Goal: Information Seeking & Learning: Learn about a topic

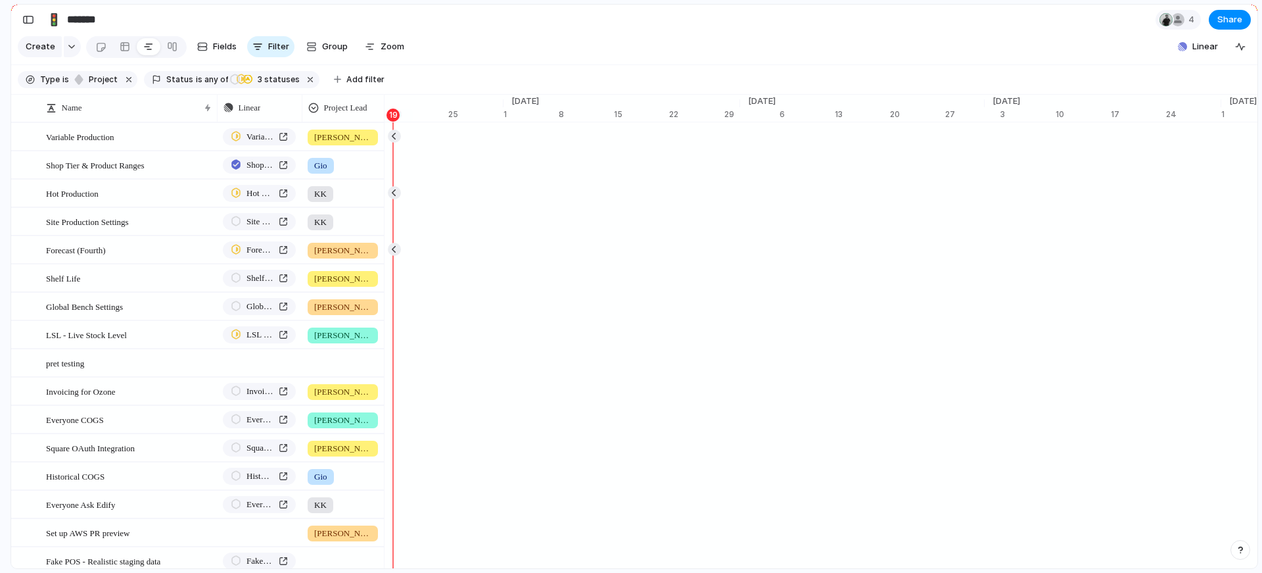
scroll to position [0, 8771]
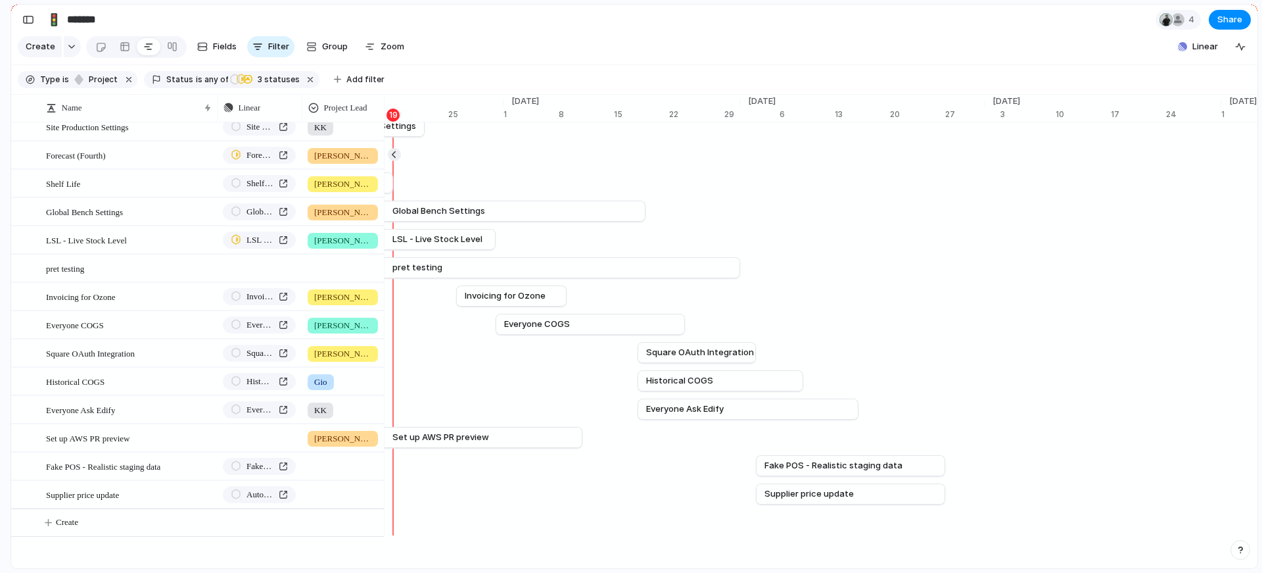
click at [24, 20] on div "button" at bounding box center [28, 19] width 12 height 9
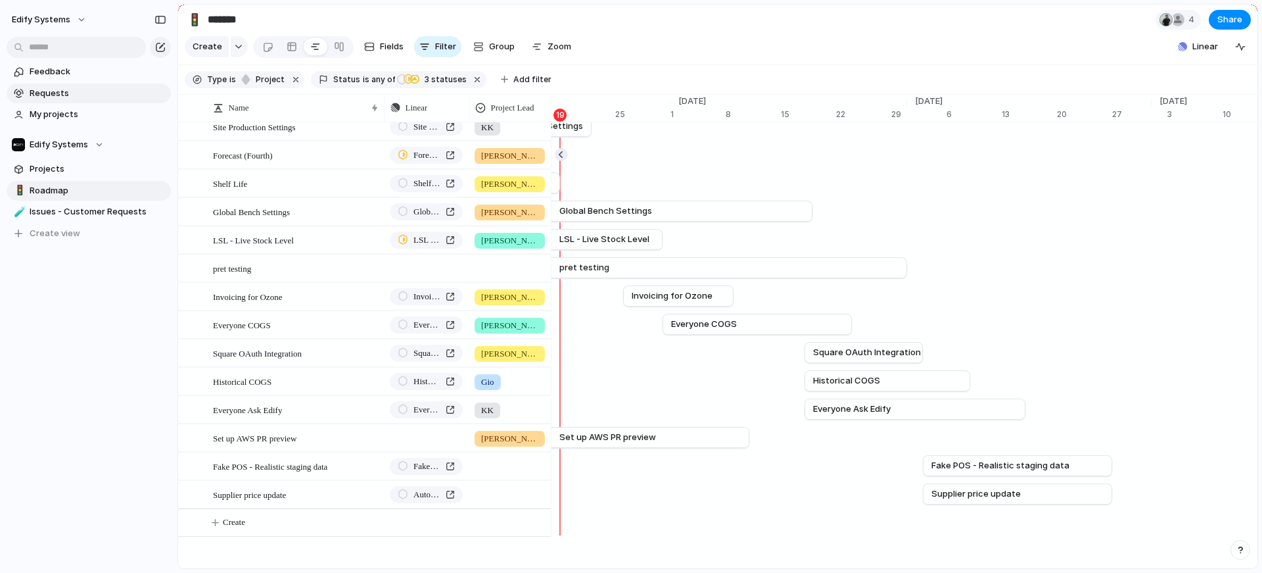
click at [60, 96] on span "Requests" at bounding box center [98, 93] width 137 height 13
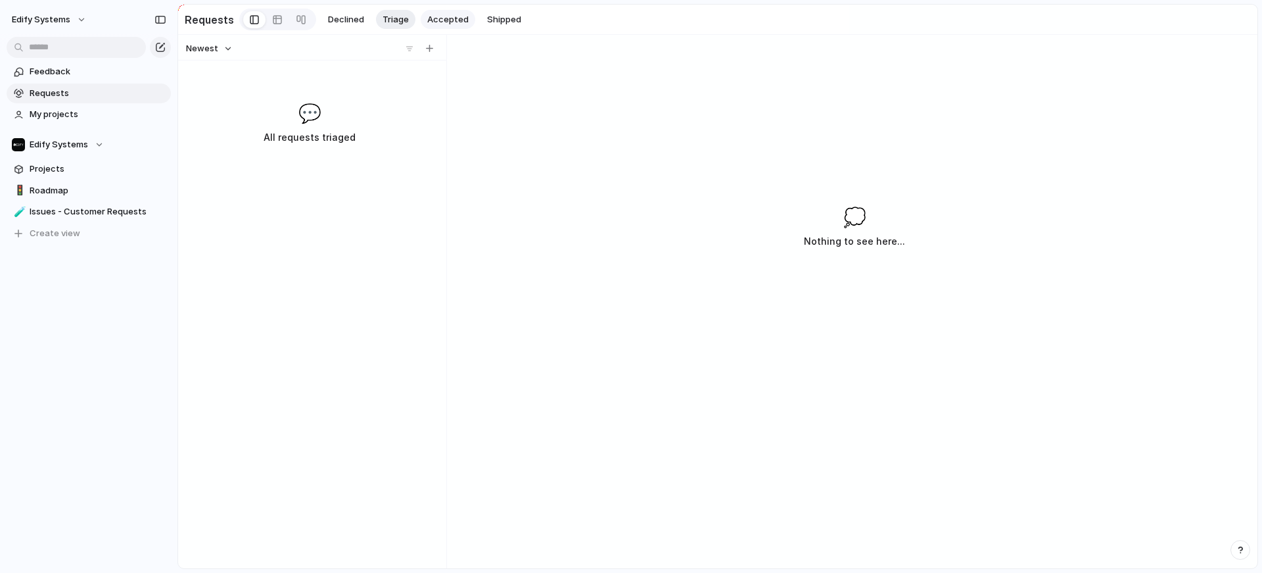
click at [443, 14] on span "Accepted" at bounding box center [447, 19] width 41 height 13
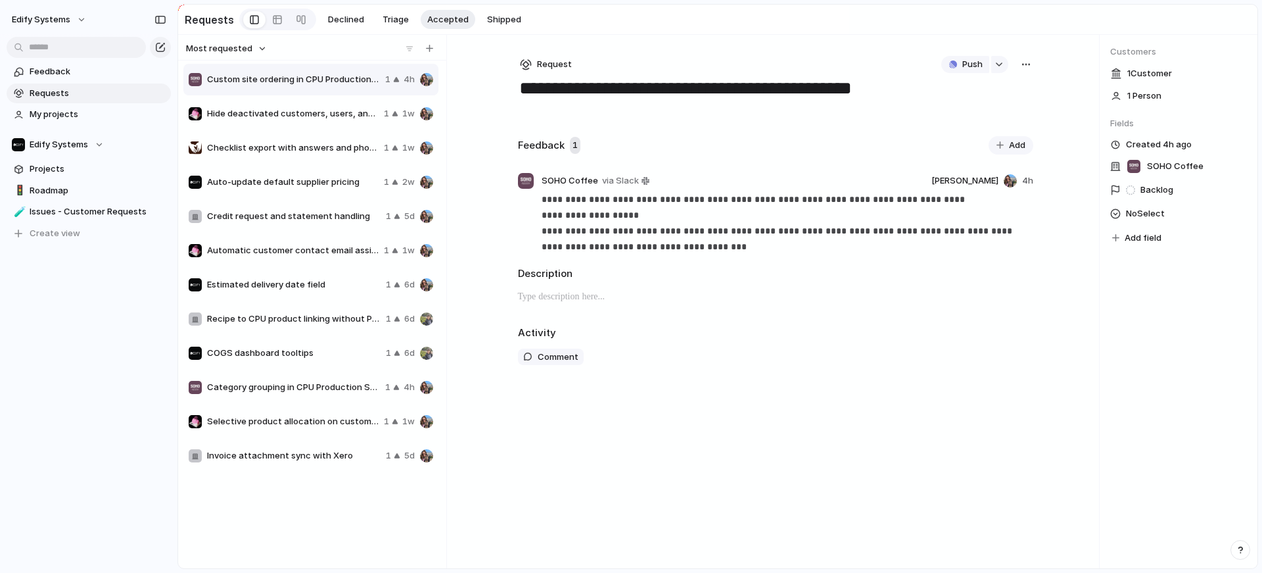
click at [273, 112] on span "Hide deactivated customers, users, and sites" at bounding box center [293, 113] width 172 height 13
type textarea "**********"
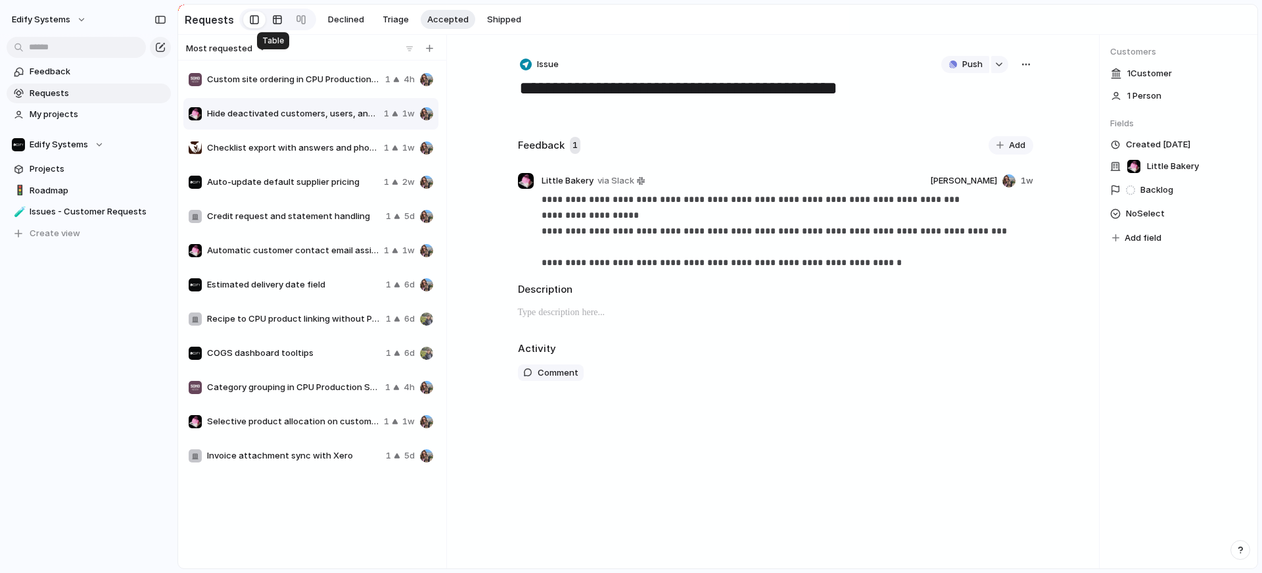
click at [272, 21] on div at bounding box center [277, 19] width 11 height 21
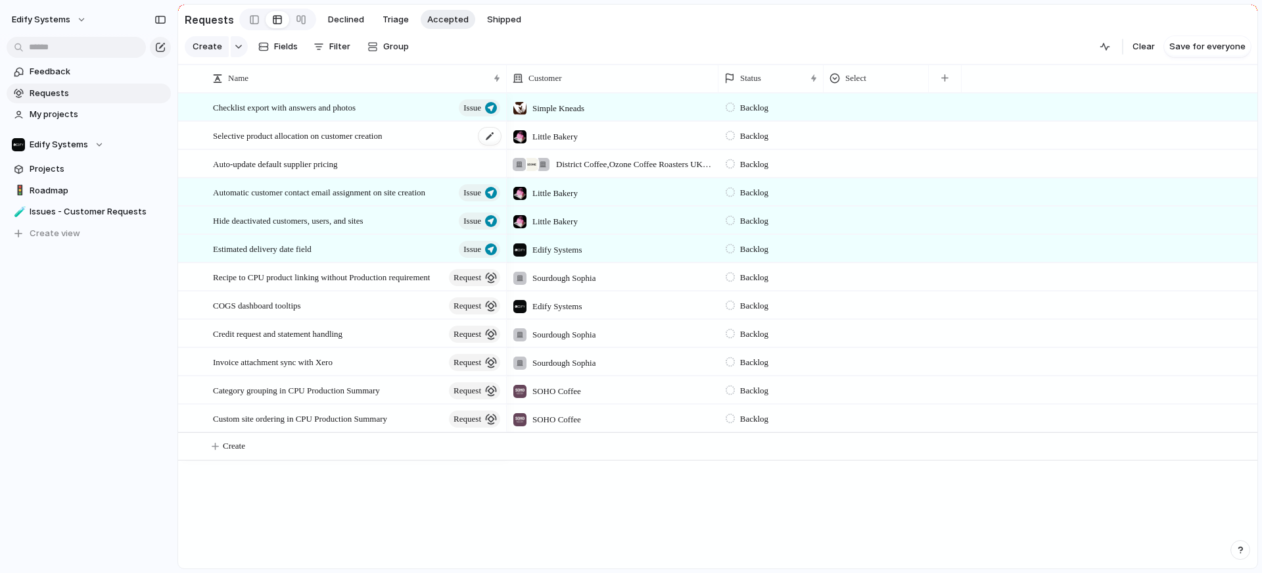
click at [382, 143] on span "Selective product allocation on customer creation" at bounding box center [297, 135] width 169 height 15
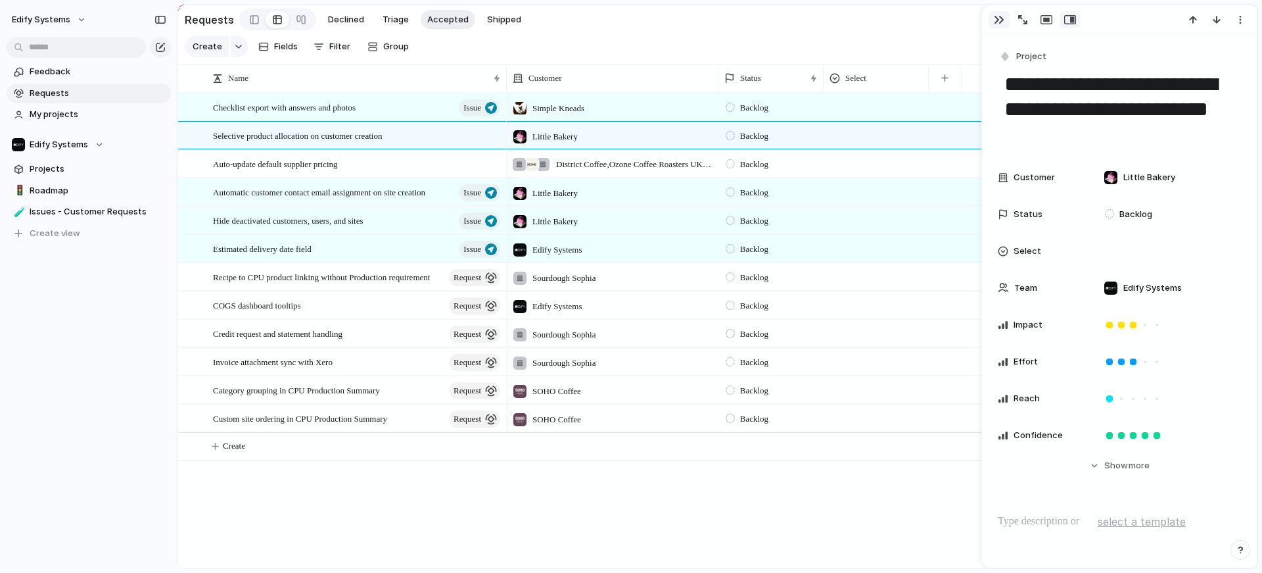
click at [1002, 26] on button "button" at bounding box center [999, 19] width 21 height 17
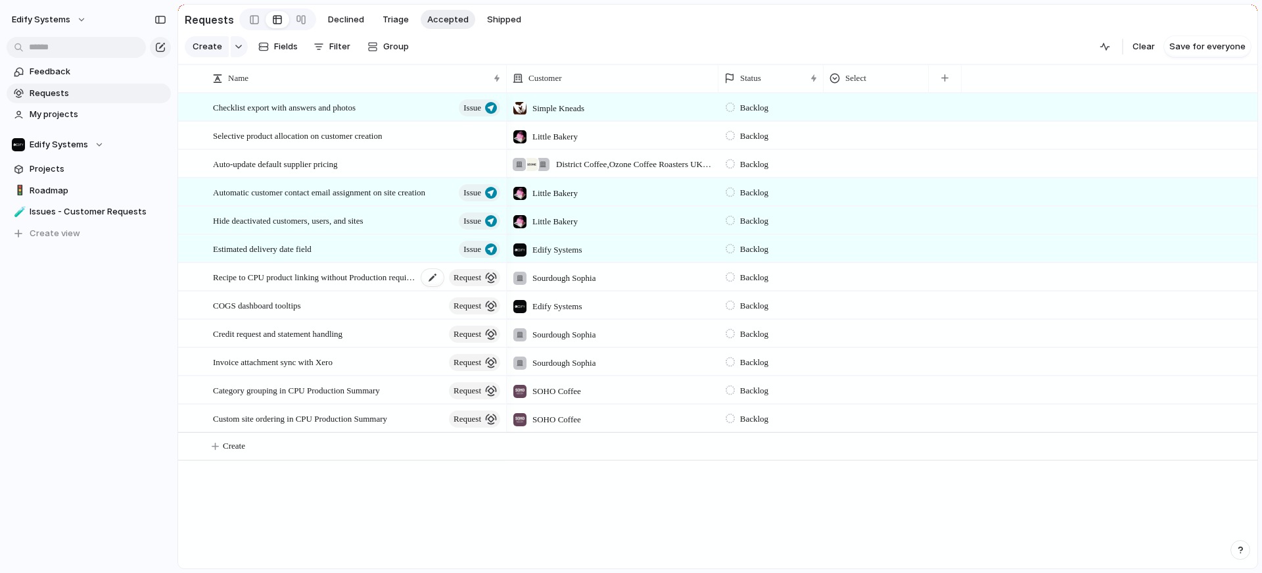
click at [376, 284] on span "Recipe to CPU product linking without Production requirement" at bounding box center [315, 276] width 204 height 15
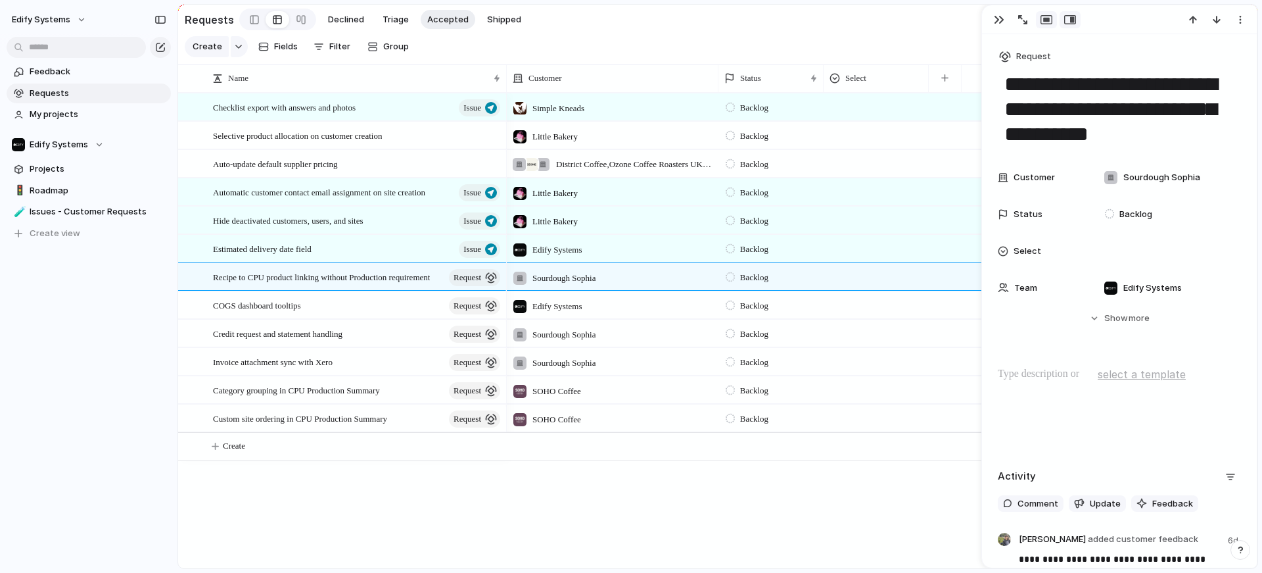
click at [1048, 19] on div "button" at bounding box center [1047, 19] width 12 height 11
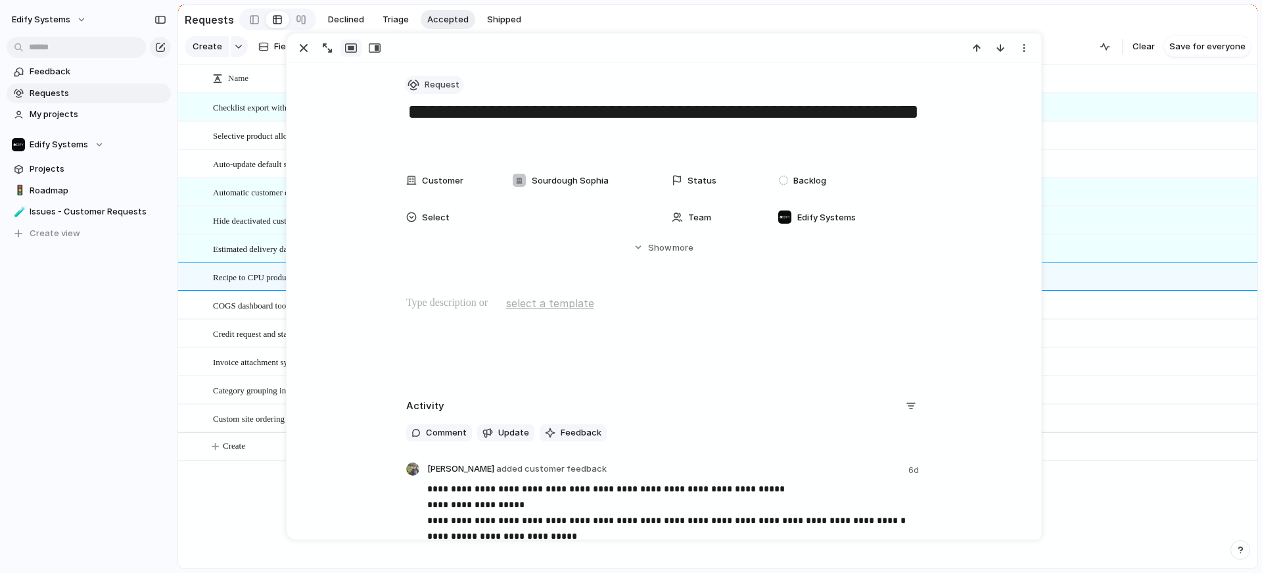
click at [431, 76] on div "Request" at bounding box center [663, 85] width 515 height 19
click at [435, 78] on span "Request" at bounding box center [442, 84] width 35 height 13
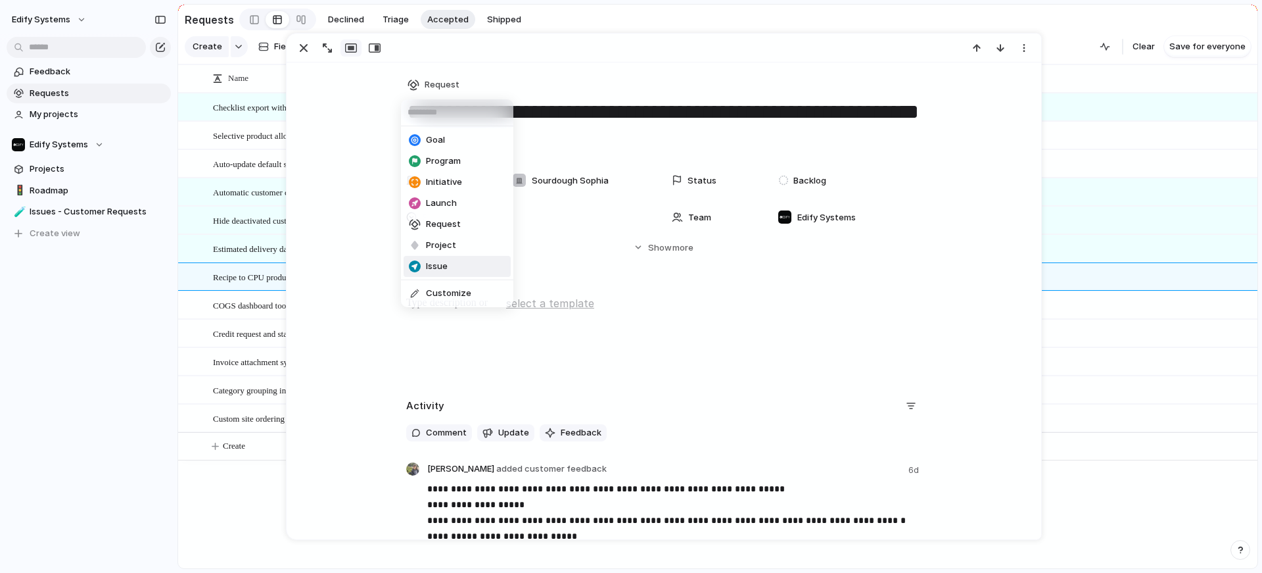
click at [466, 265] on li "Issue" at bounding box center [457, 266] width 107 height 21
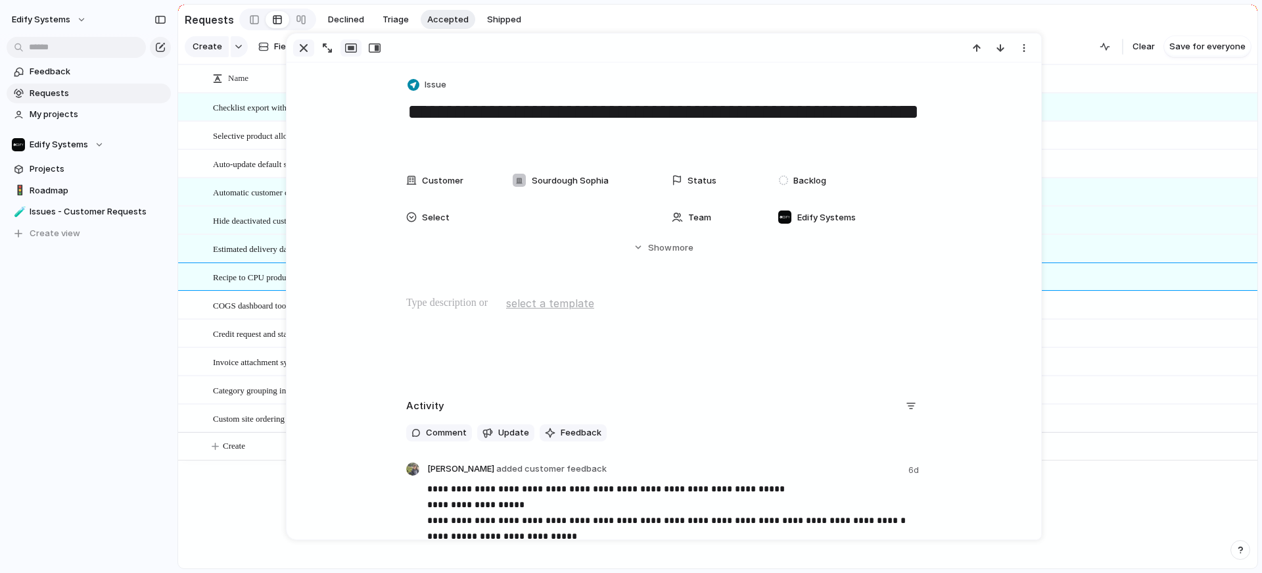
click at [307, 48] on div "button" at bounding box center [304, 48] width 16 height 16
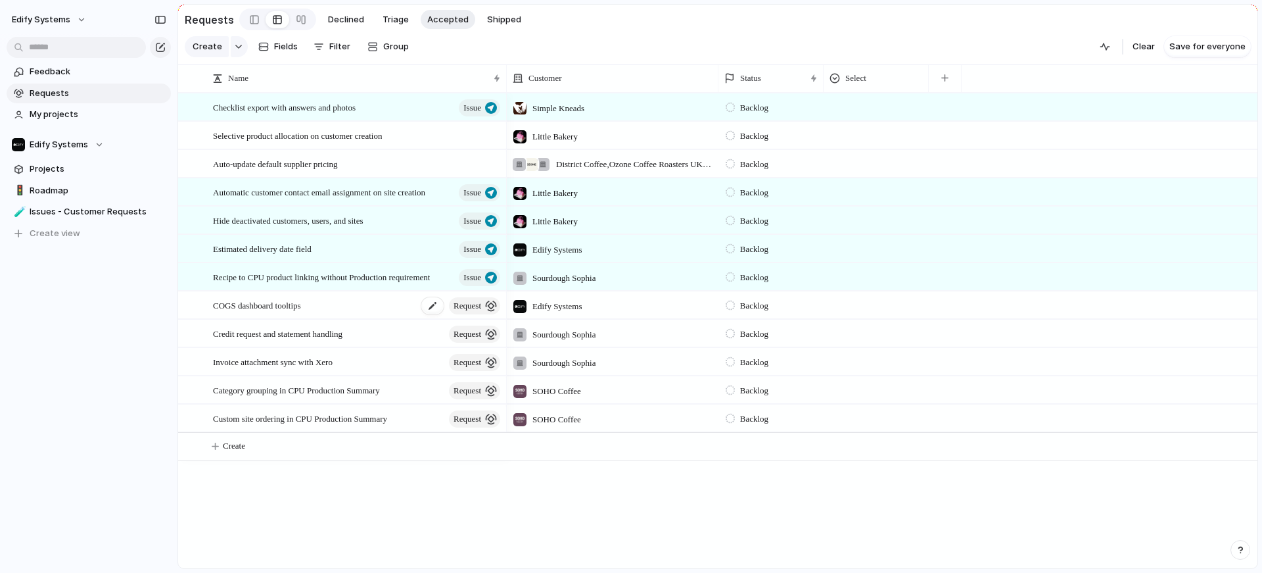
click at [354, 316] on div "COGS dashboard tooltips request" at bounding box center [357, 305] width 289 height 27
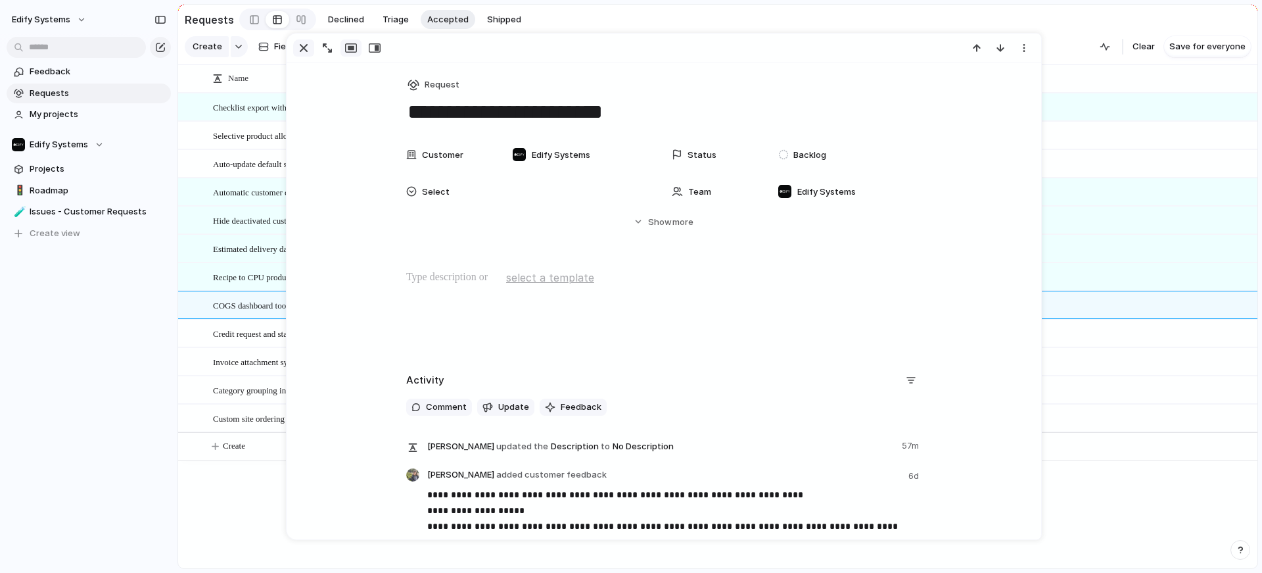
click at [302, 47] on div "button" at bounding box center [304, 48] width 16 height 16
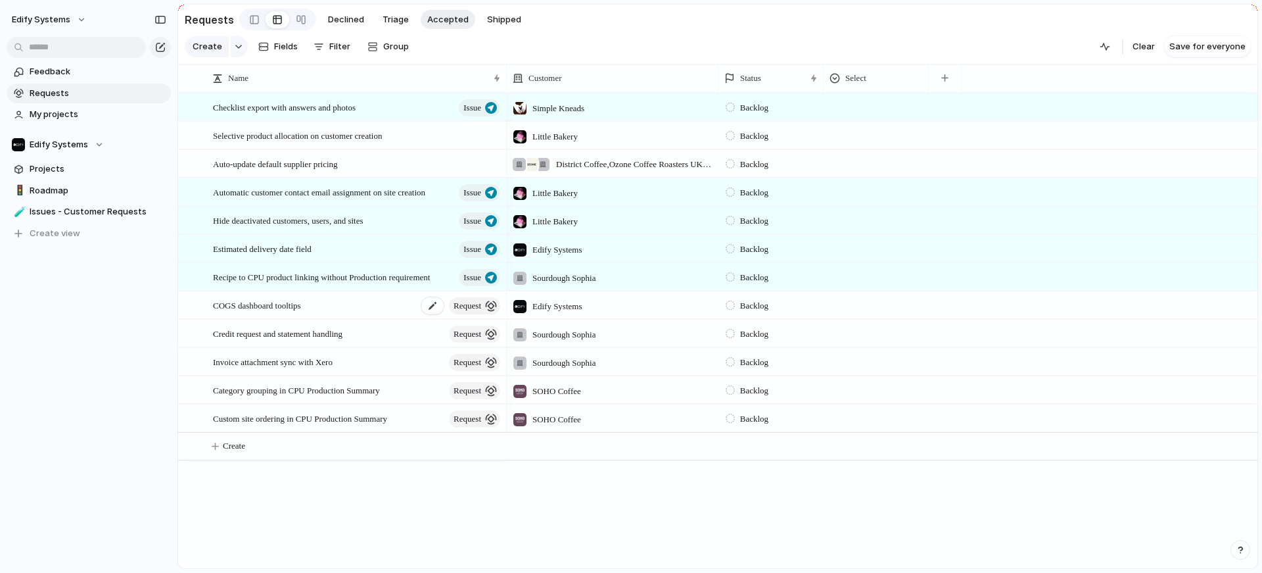
click at [480, 314] on span "request" at bounding box center [468, 305] width 28 height 18
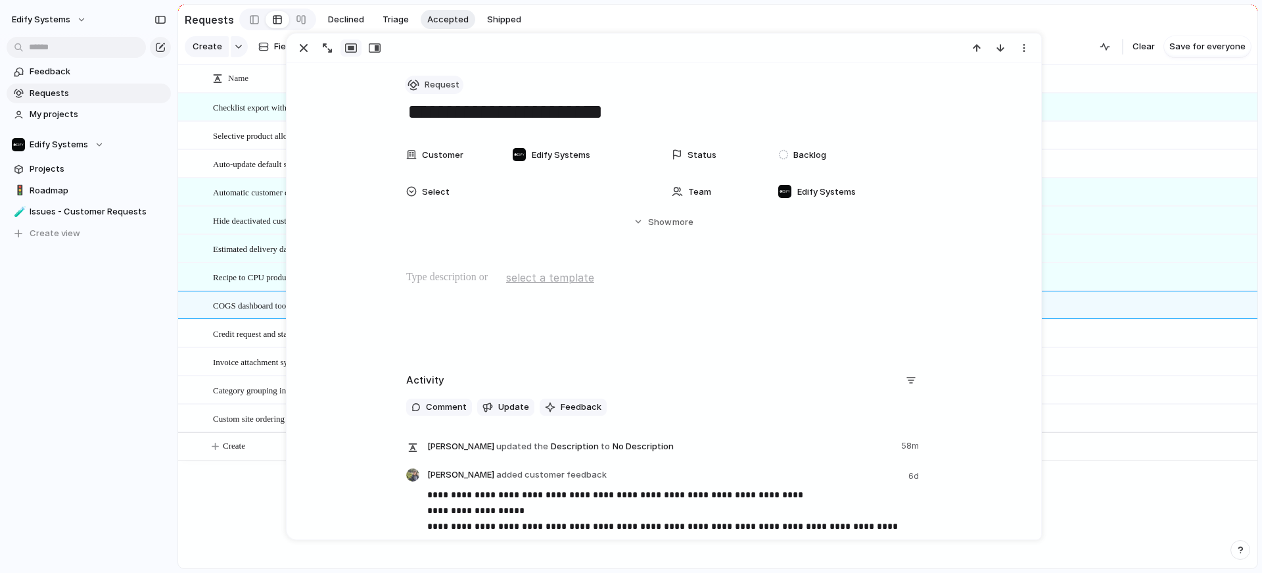
click at [425, 85] on span "Request" at bounding box center [442, 84] width 35 height 13
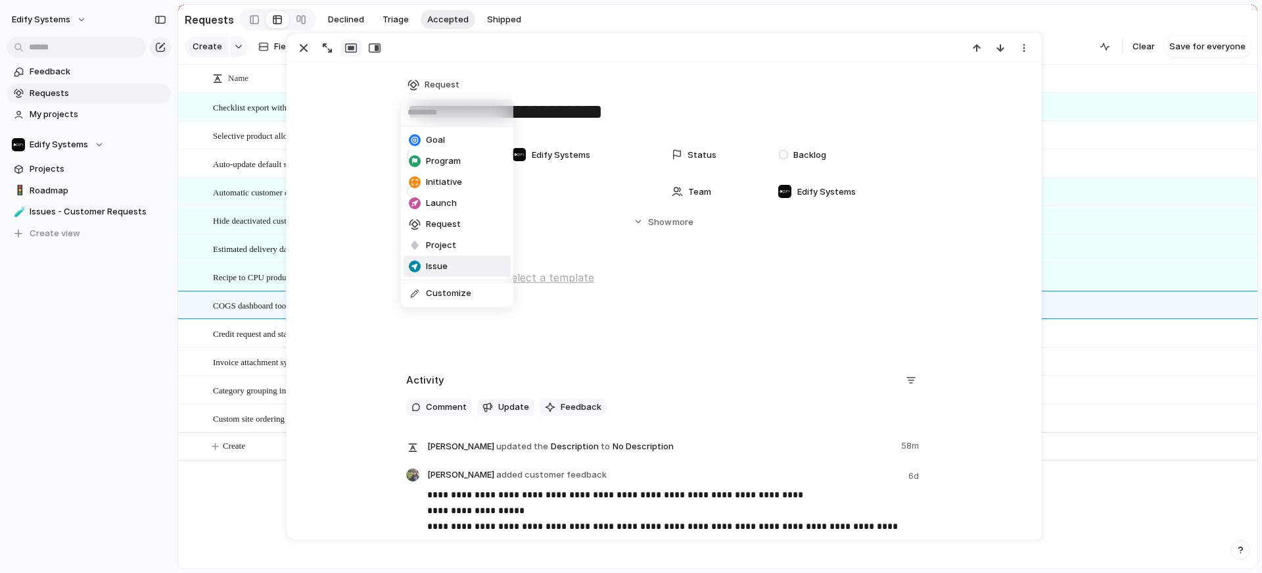
click at [454, 259] on li "Issue" at bounding box center [457, 266] width 107 height 21
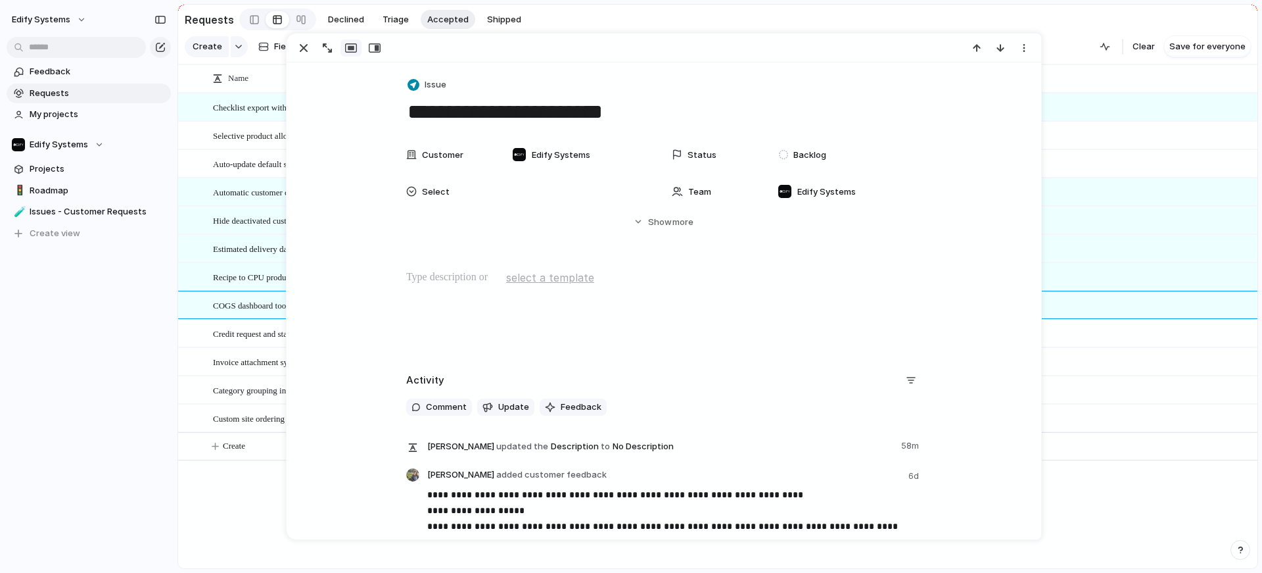
click at [265, 347] on div "Credit request and statement handling request" at bounding box center [357, 333] width 289 height 27
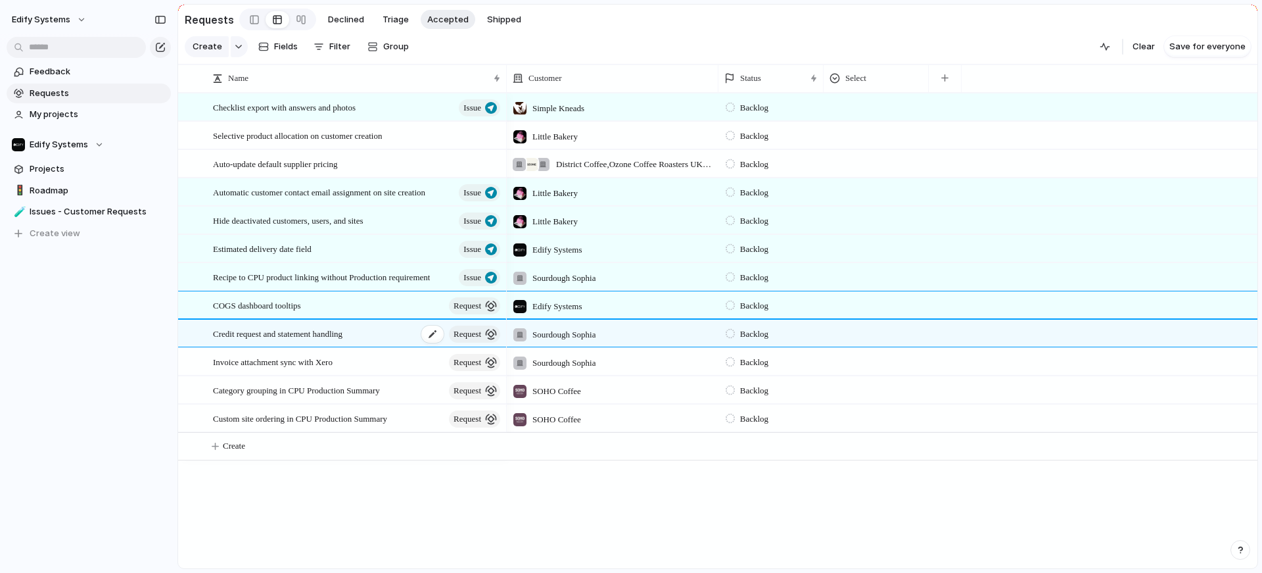
type textarea "**********"
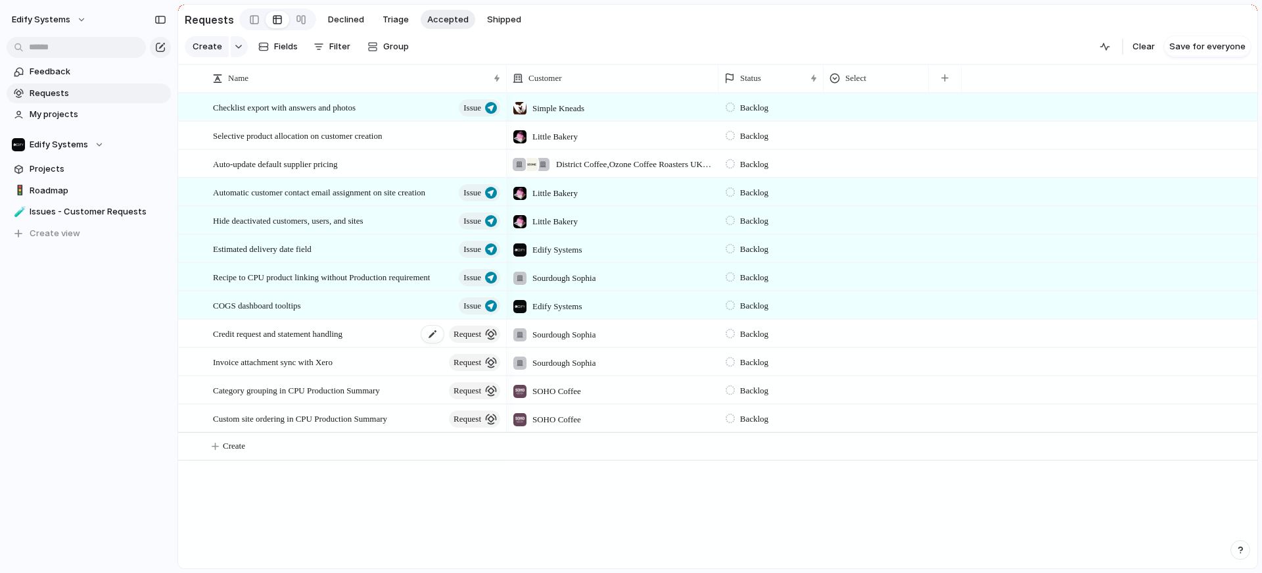
click at [334, 341] on span "Credit request and statement handling" at bounding box center [277, 332] width 129 height 15
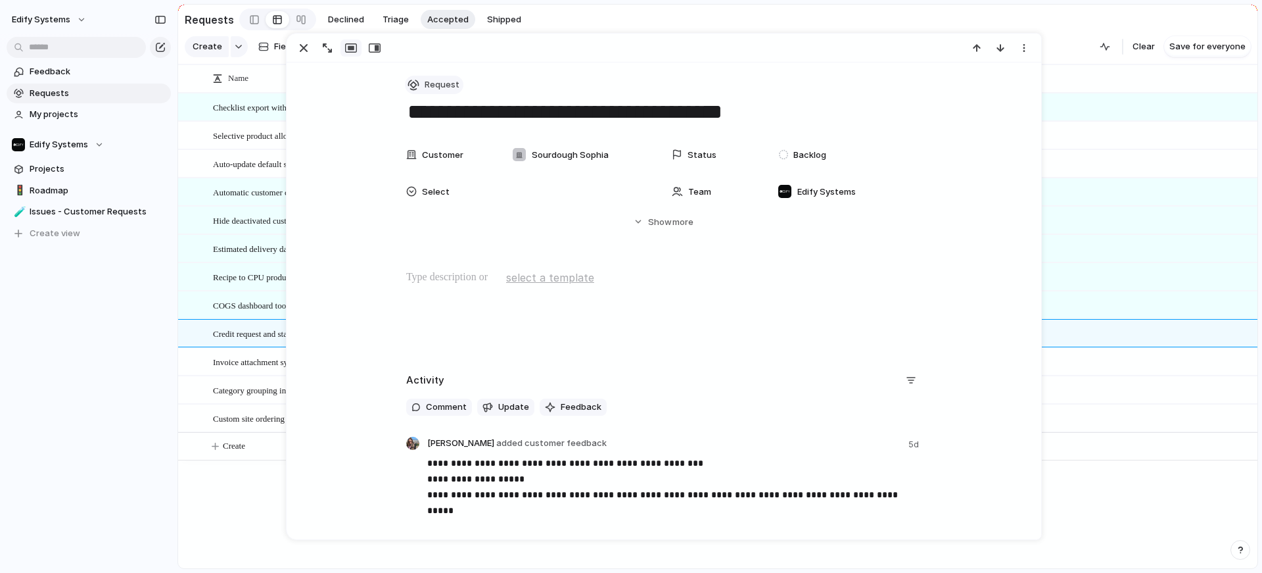
click at [425, 86] on span "Request" at bounding box center [442, 84] width 35 height 13
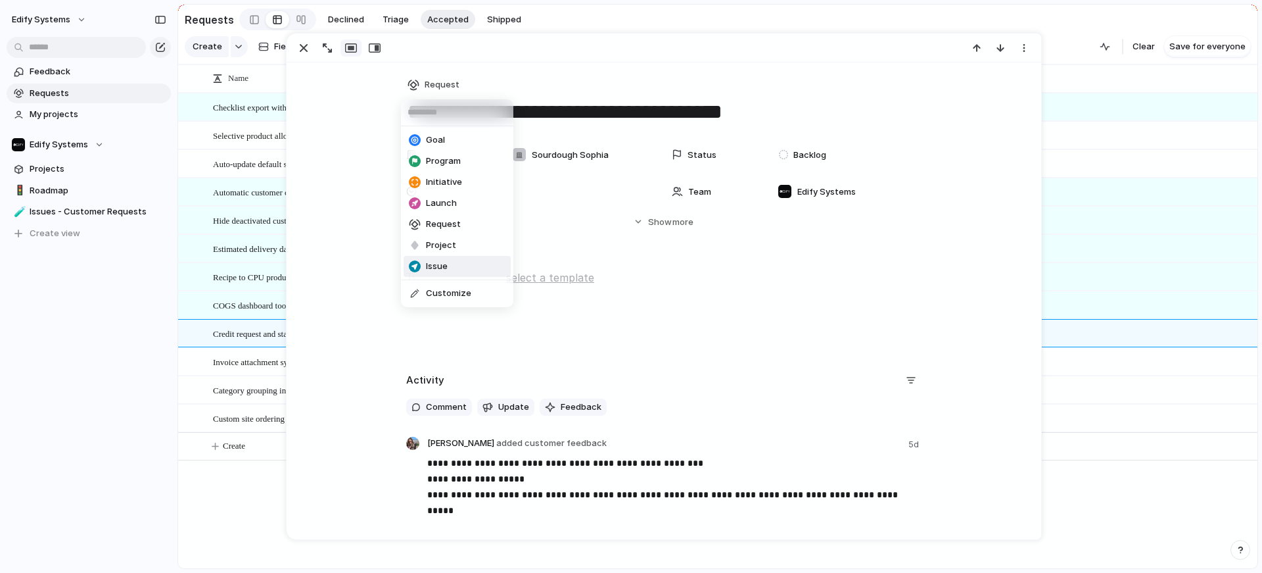
click at [436, 264] on span "Issue" at bounding box center [437, 266] width 22 height 13
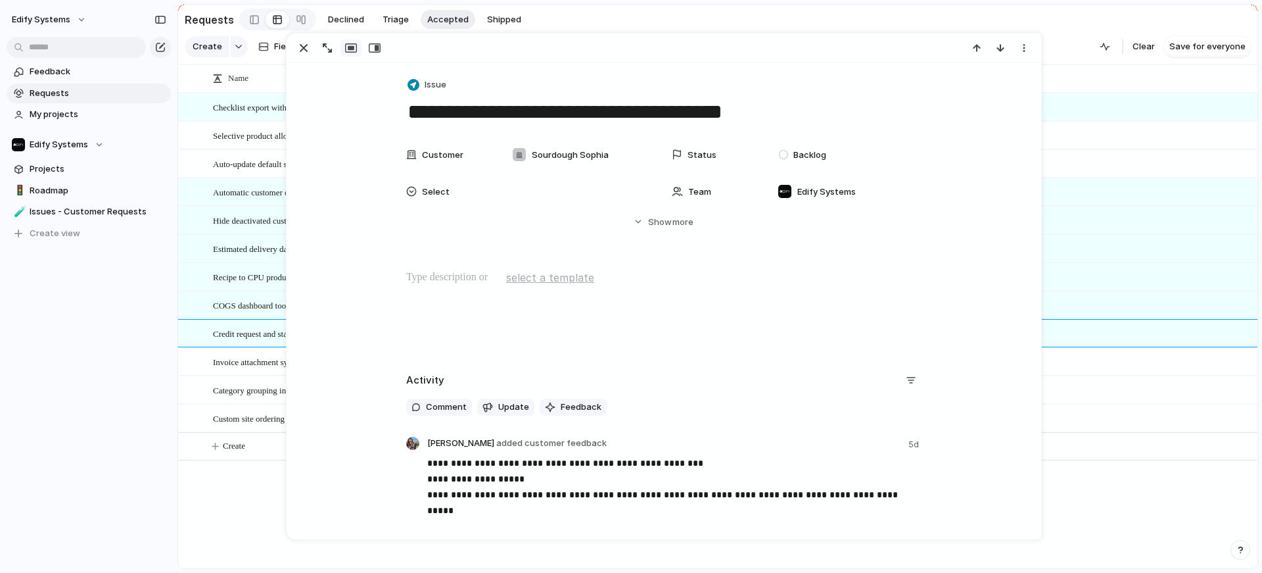
click at [422, 191] on span "Select" at bounding box center [436, 191] width 28 height 13
click at [404, 191] on div "Type to add a value" at bounding box center [631, 286] width 1262 height 573
click at [406, 189] on div at bounding box center [411, 191] width 11 height 11
click at [405, 189] on div "Type to add a value" at bounding box center [631, 286] width 1262 height 573
click at [662, 218] on span "Show" at bounding box center [660, 222] width 24 height 13
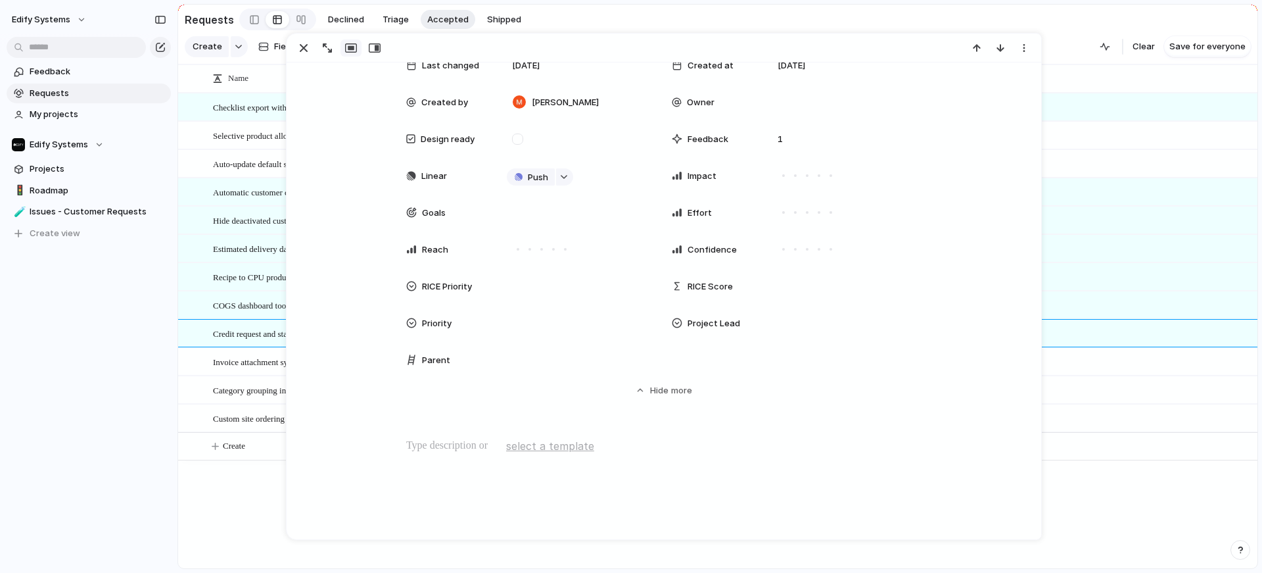
scroll to position [156, 0]
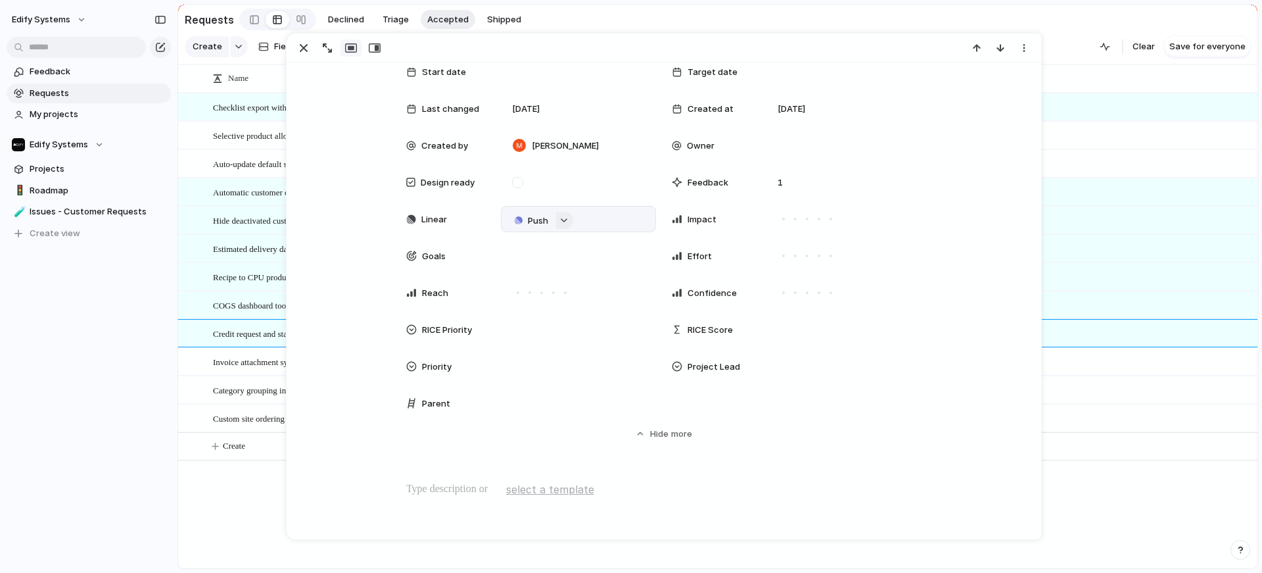
click at [561, 216] on button "button" at bounding box center [564, 220] width 17 height 17
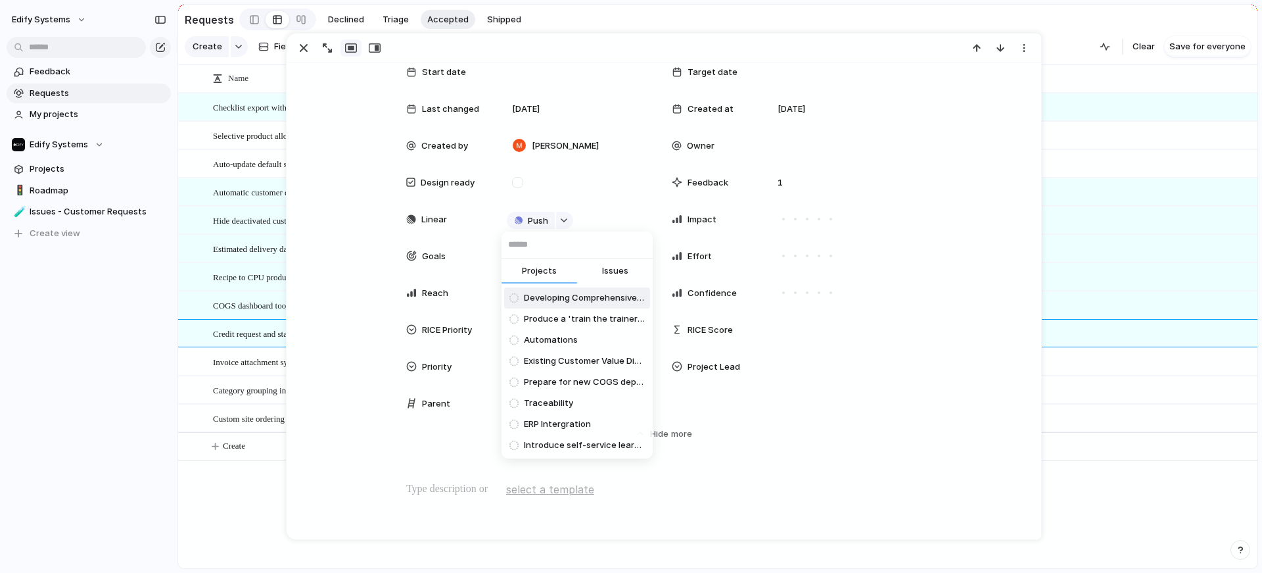
click at [621, 268] on span "Issues" at bounding box center [615, 270] width 26 height 13
click at [552, 250] on input "text" at bounding box center [577, 244] width 151 height 26
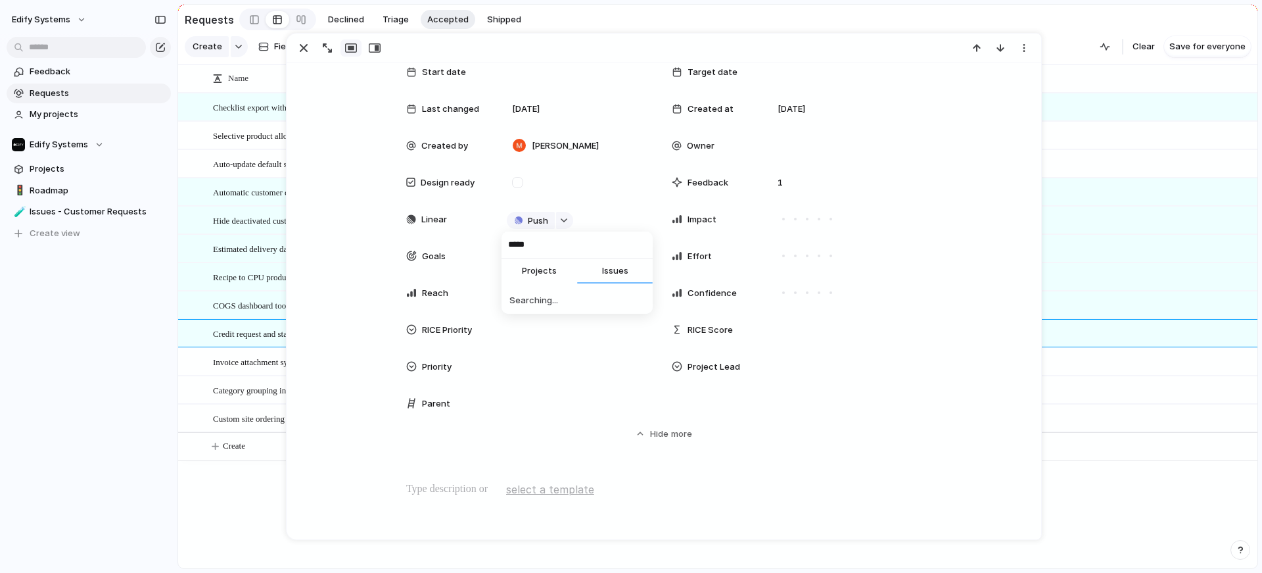
type input "******"
type input "*****"
click at [559, 336] on span "Ability to handle Credit Notes Gracefully" at bounding box center [584, 339] width 121 height 13
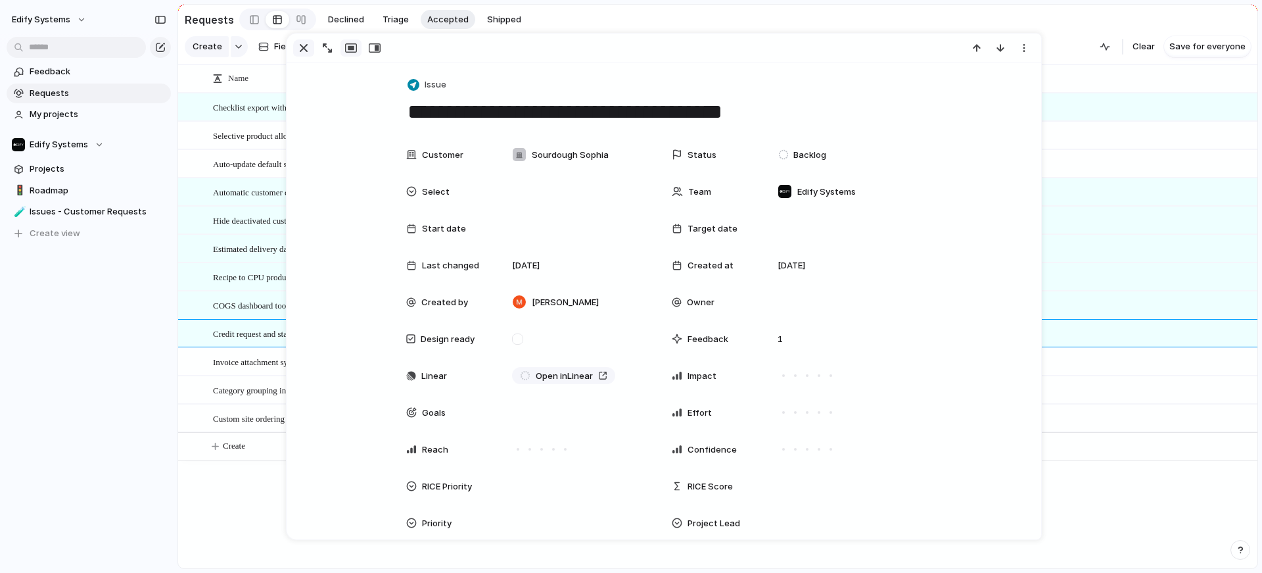
click at [305, 47] on div "button" at bounding box center [304, 48] width 16 height 16
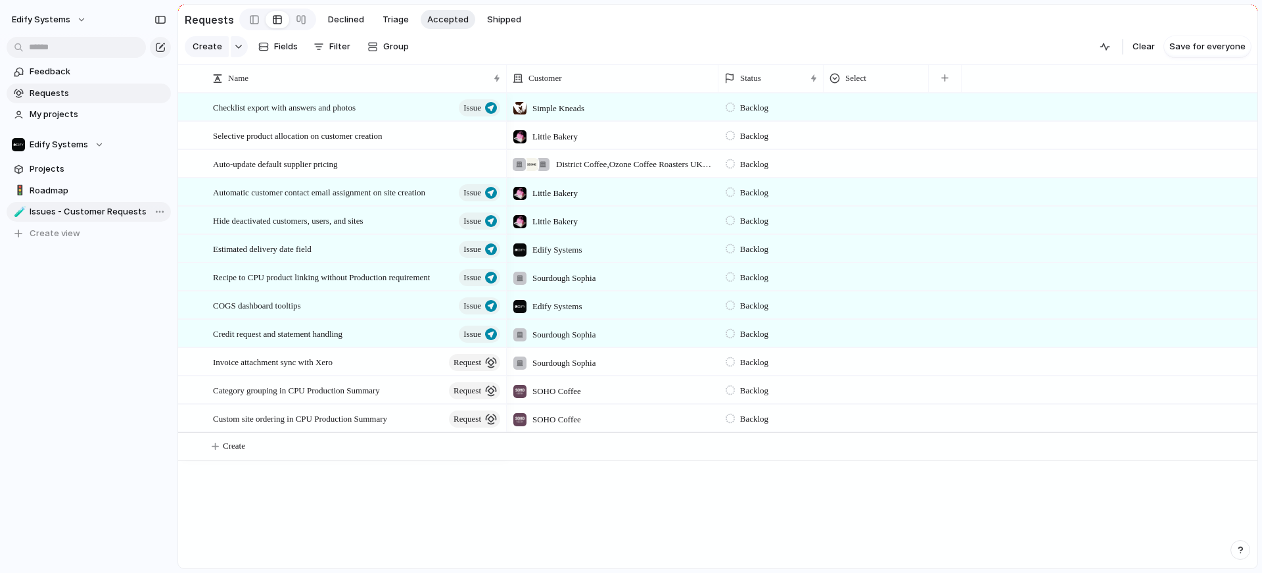
click at [80, 212] on span "Issues - Customer Requests" at bounding box center [98, 211] width 137 height 13
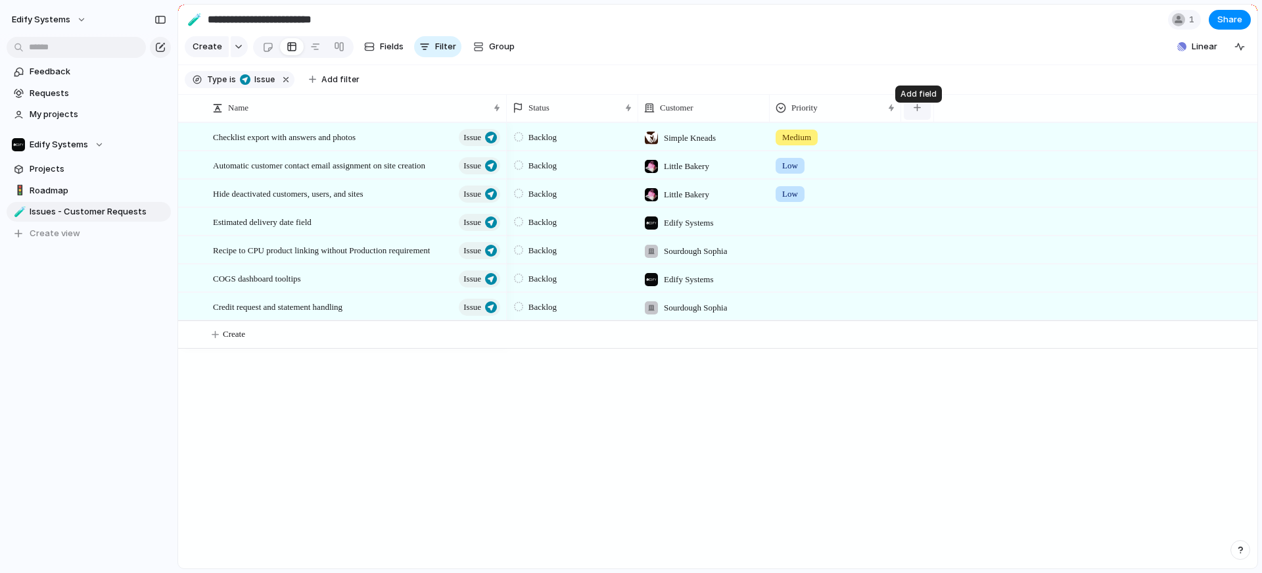
click at [928, 119] on button "button" at bounding box center [917, 108] width 27 height 24
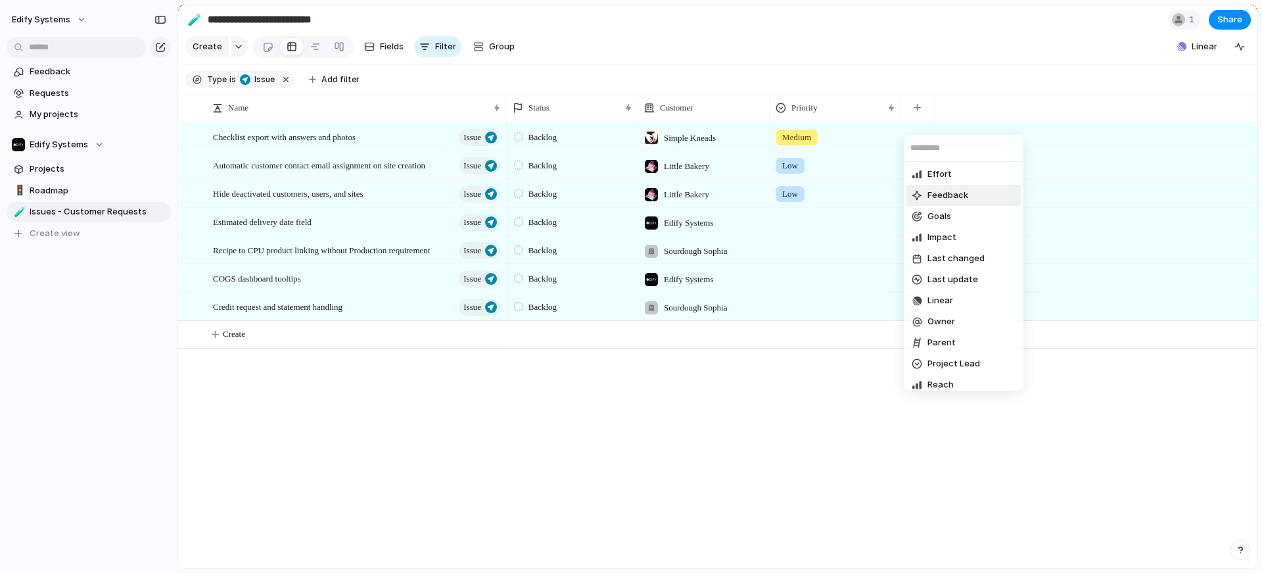
scroll to position [112, 0]
click at [942, 294] on span "Linear" at bounding box center [941, 294] width 26 height 13
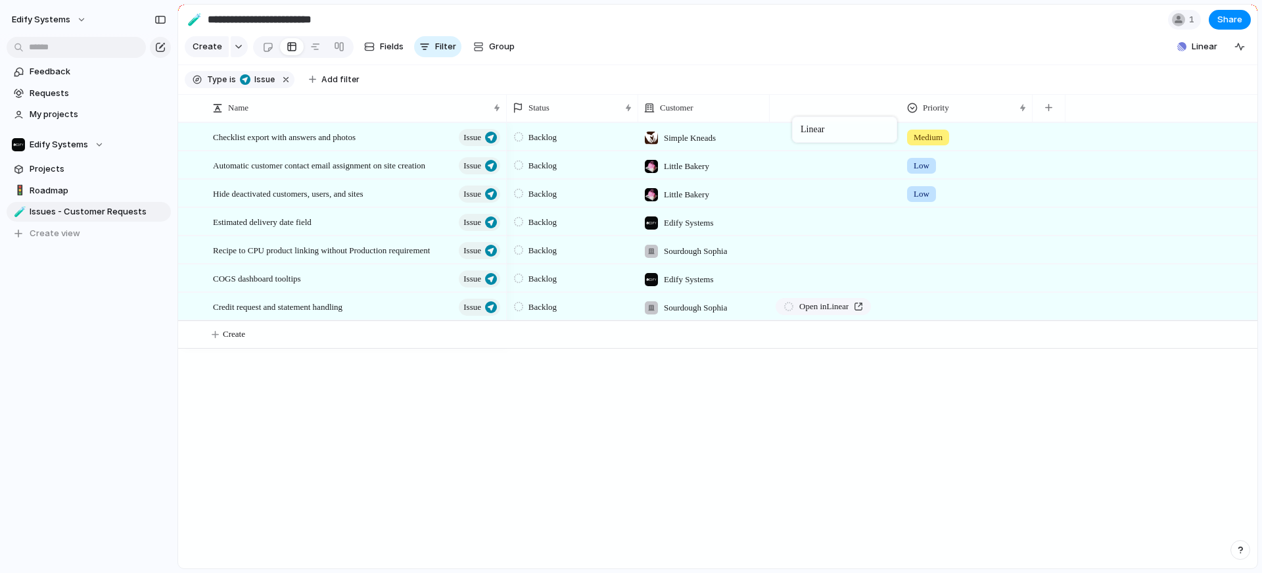
drag, startPoint x: 953, startPoint y: 118, endPoint x: 797, endPoint y: 118, distance: 155.1
click at [944, 315] on div at bounding box center [967, 304] width 130 height 22
click at [819, 414] on div "Urgent High Medium Low" at bounding box center [631, 286] width 1262 height 573
click at [830, 313] on span "Open in Linear" at bounding box center [823, 306] width 49 height 13
click at [987, 429] on div "Backlog Simple Kneads Medium Push Backlog Little Bakery Low Push Backlog Little…" at bounding box center [882, 345] width 751 height 446
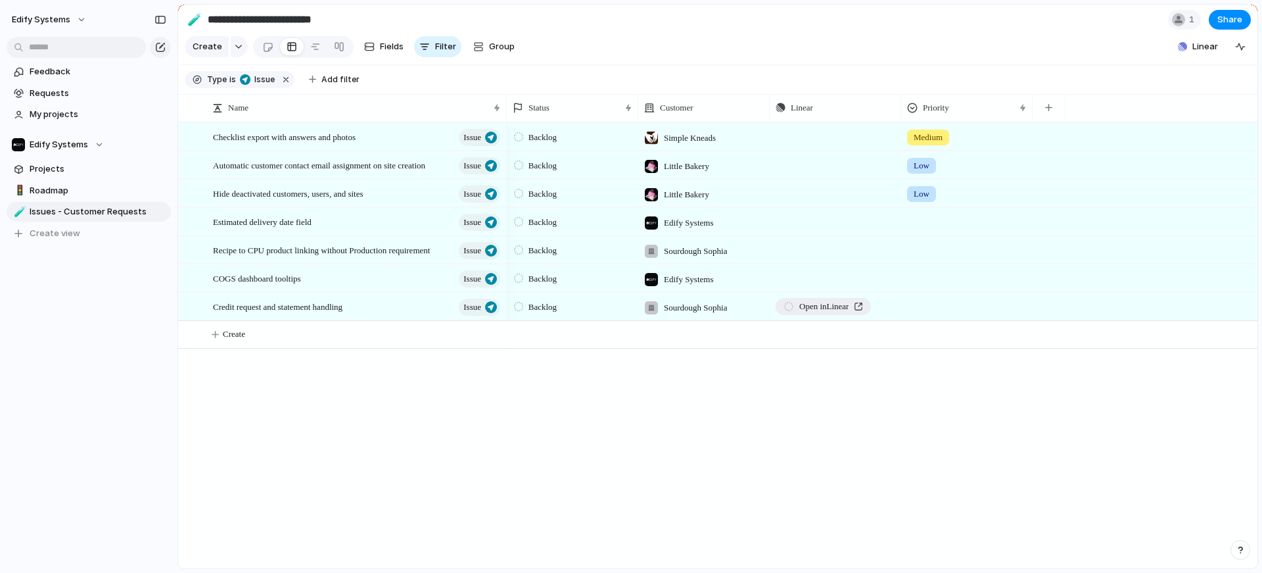
click at [826, 313] on span "Open in Linear" at bounding box center [823, 306] width 49 height 13
click at [56, 172] on span "Projects" at bounding box center [98, 168] width 137 height 13
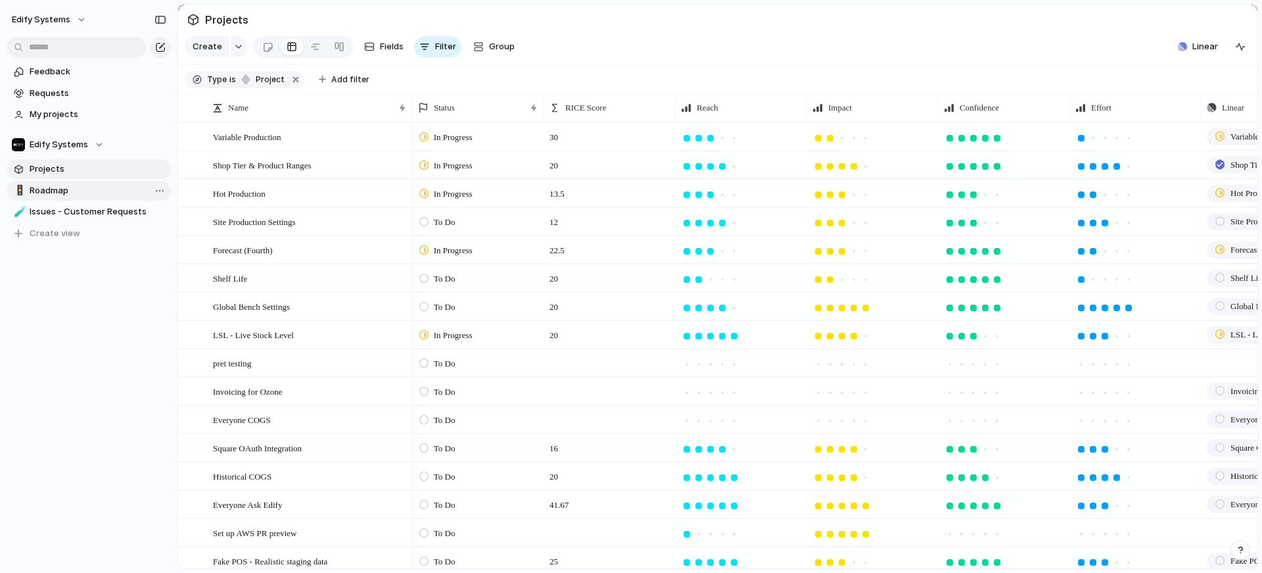
click at [59, 185] on span "Roadmap" at bounding box center [98, 190] width 137 height 13
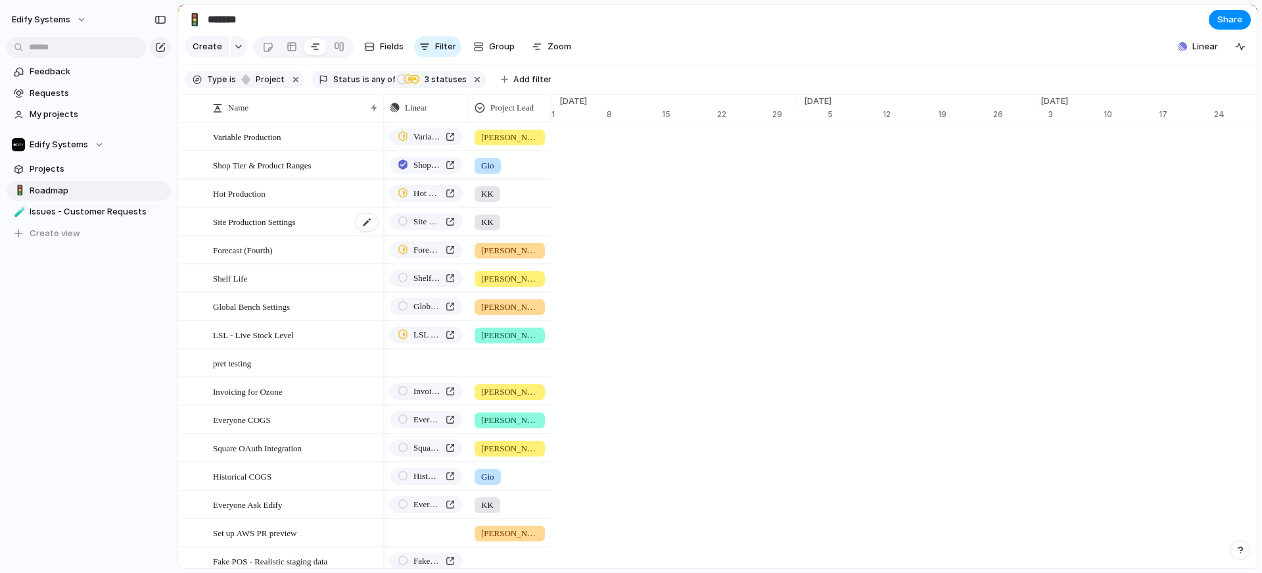
scroll to position [0, 8438]
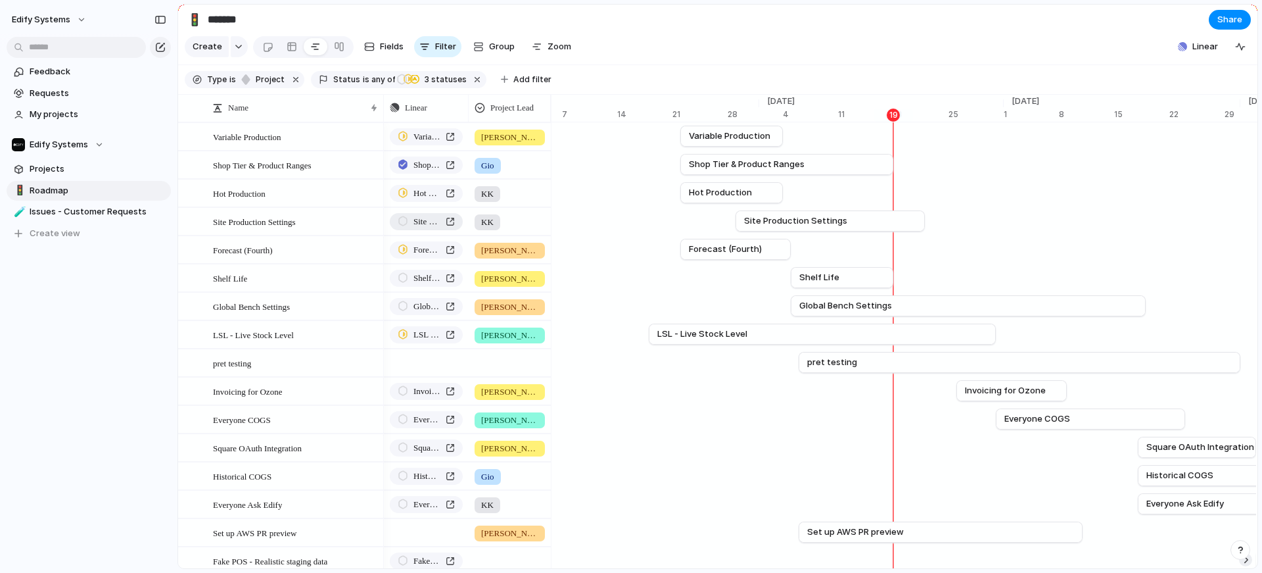
click at [424, 228] on span "Site Production Settings" at bounding box center [426, 221] width 27 height 13
click at [422, 511] on span "Everyone Ask Edify" at bounding box center [426, 504] width 27 height 13
click at [410, 483] on div "Historical COGS" at bounding box center [426, 475] width 57 height 13
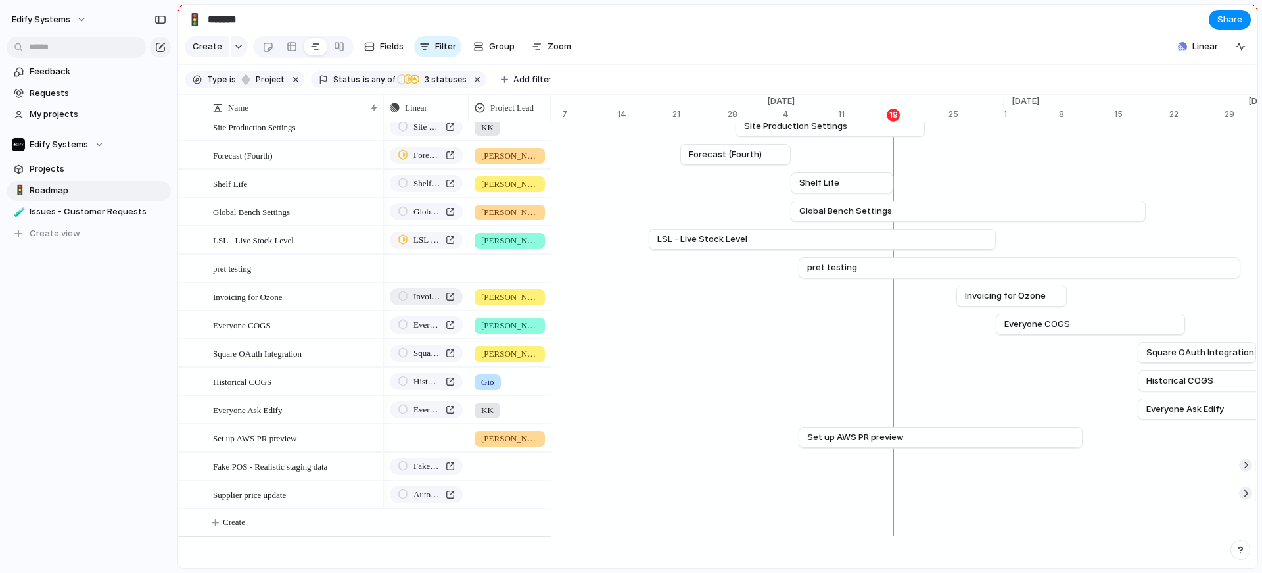
scroll to position [110, 0]
click at [68, 203] on link "🧪 Issues - Customer Requests" at bounding box center [89, 212] width 164 height 20
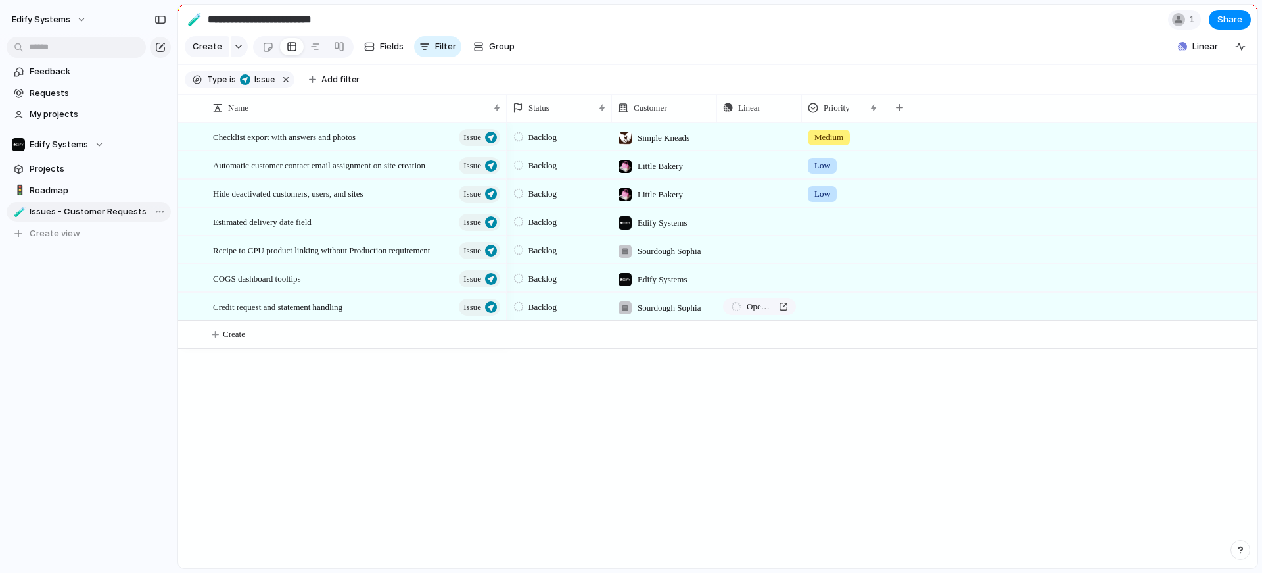
type input "**********"
click at [876, 315] on div at bounding box center [843, 304] width 80 height 22
click at [874, 116] on div "Urgent High Medium Low" at bounding box center [631, 286] width 1262 height 573
click at [874, 113] on div at bounding box center [873, 108] width 7 height 11
click at [835, 120] on div "Modify Hide Sort ascending Sort descending" at bounding box center [631, 286] width 1262 height 573
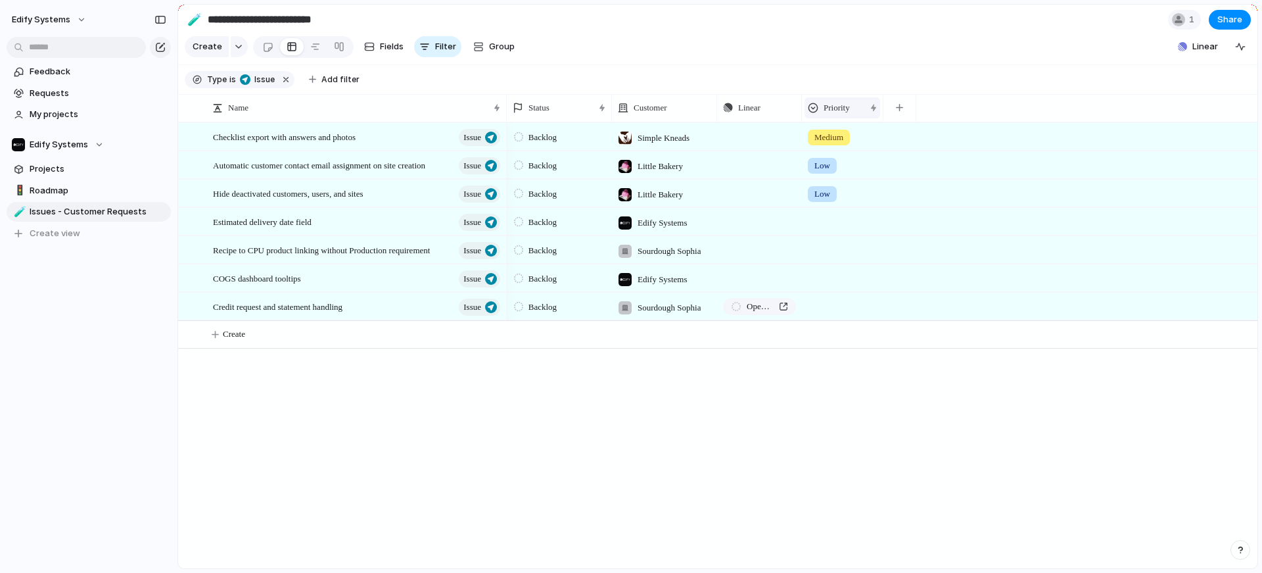
click at [836, 114] on span "Priority" at bounding box center [837, 107] width 26 height 13
click at [836, 118] on div "Modify Hide Sort ascending Sort descending" at bounding box center [631, 286] width 1262 height 573
click at [1206, 53] on span "Linear" at bounding box center [1205, 46] width 26 height 13
click at [1240, 51] on div "Projects 40 Initiatives 5 Add all Developing Comprehensive COGs tests Add Produ…" at bounding box center [631, 286] width 1262 height 573
click at [1242, 52] on div "button" at bounding box center [1240, 46] width 11 height 11
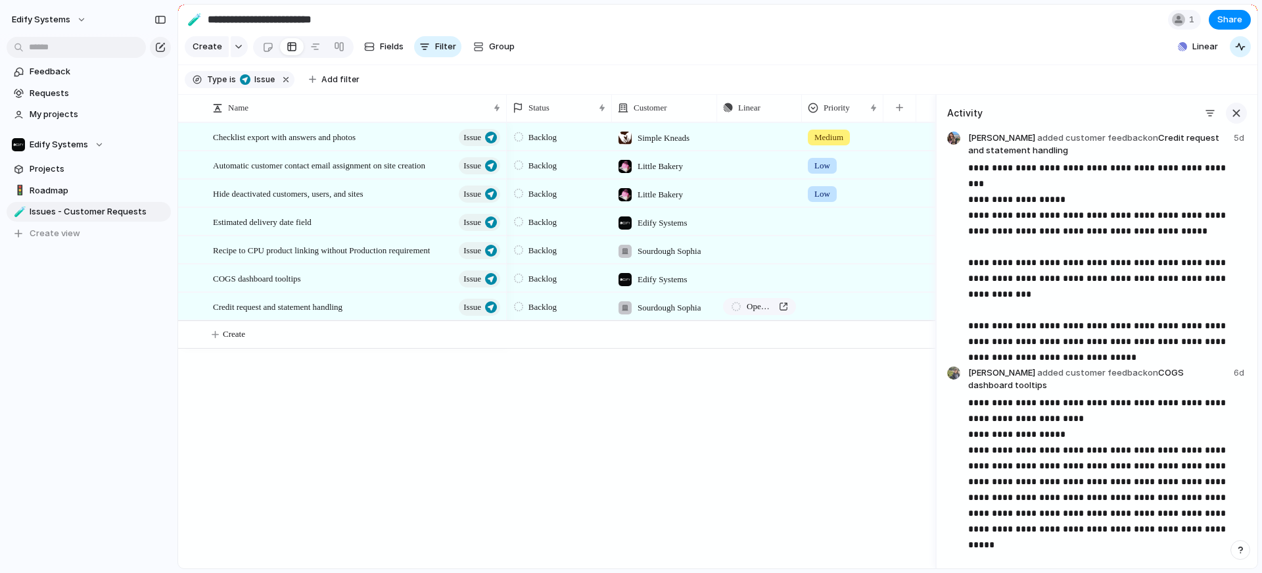
click at [1231, 120] on div "button" at bounding box center [1236, 113] width 14 height 14
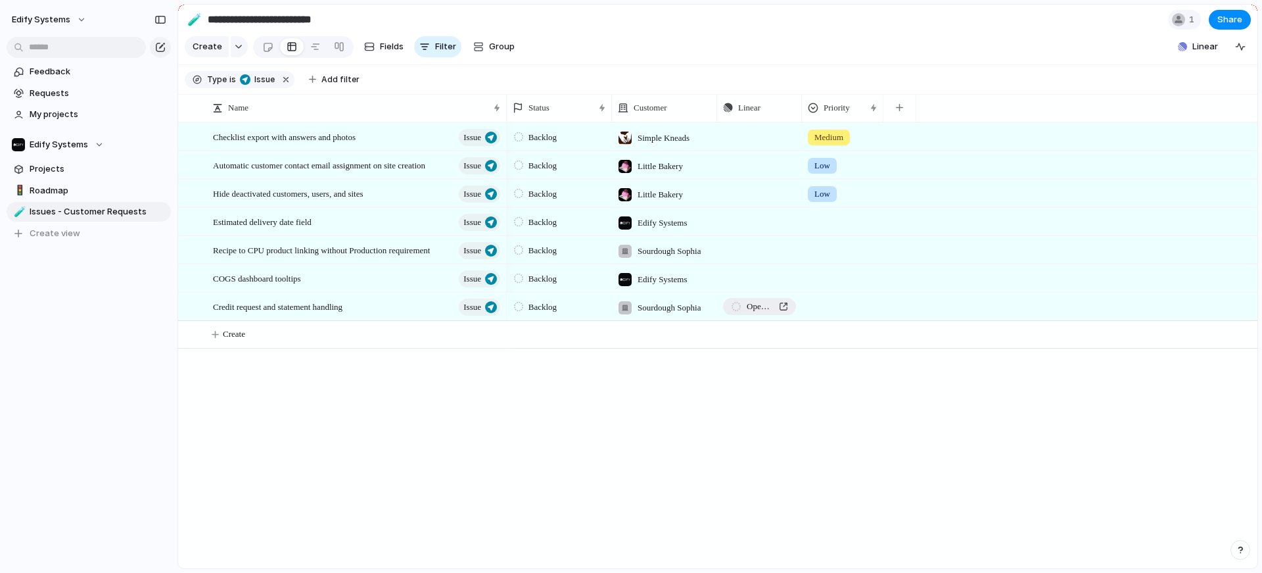
click at [755, 315] on link "Open in Linear" at bounding box center [759, 306] width 73 height 17
click at [334, 313] on span "Credit request and statement handling" at bounding box center [277, 305] width 129 height 15
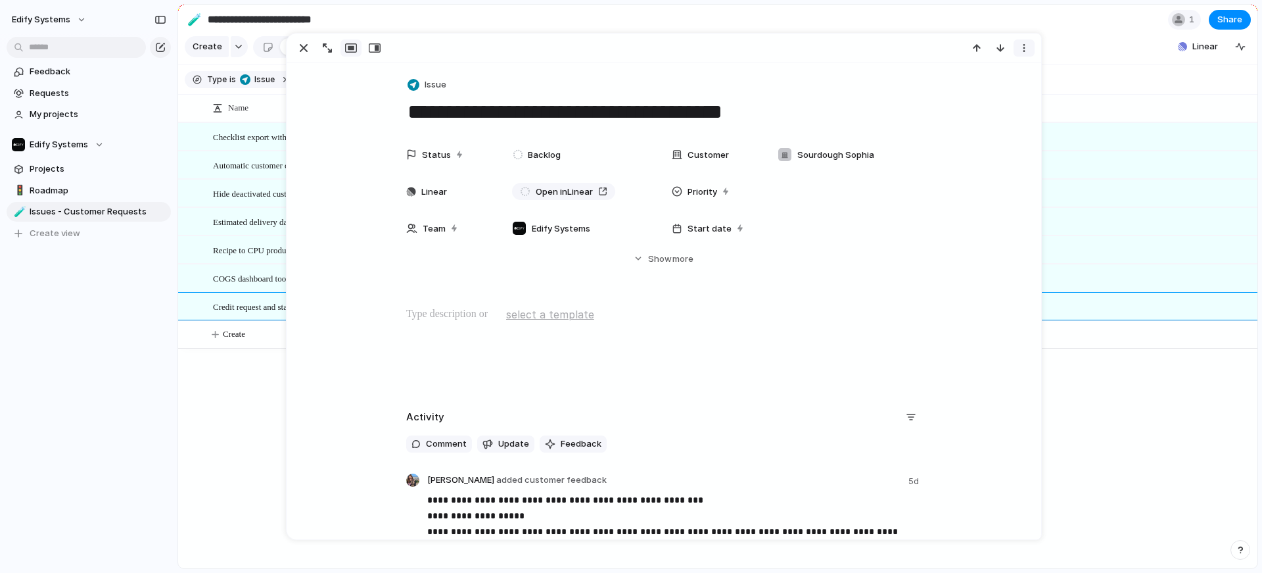
click at [1023, 47] on div "button" at bounding box center [1024, 48] width 11 height 11
click at [303, 46] on div "Mark as duplicate Delete" at bounding box center [631, 286] width 1262 height 573
click at [305, 45] on div "button" at bounding box center [304, 48] width 16 height 16
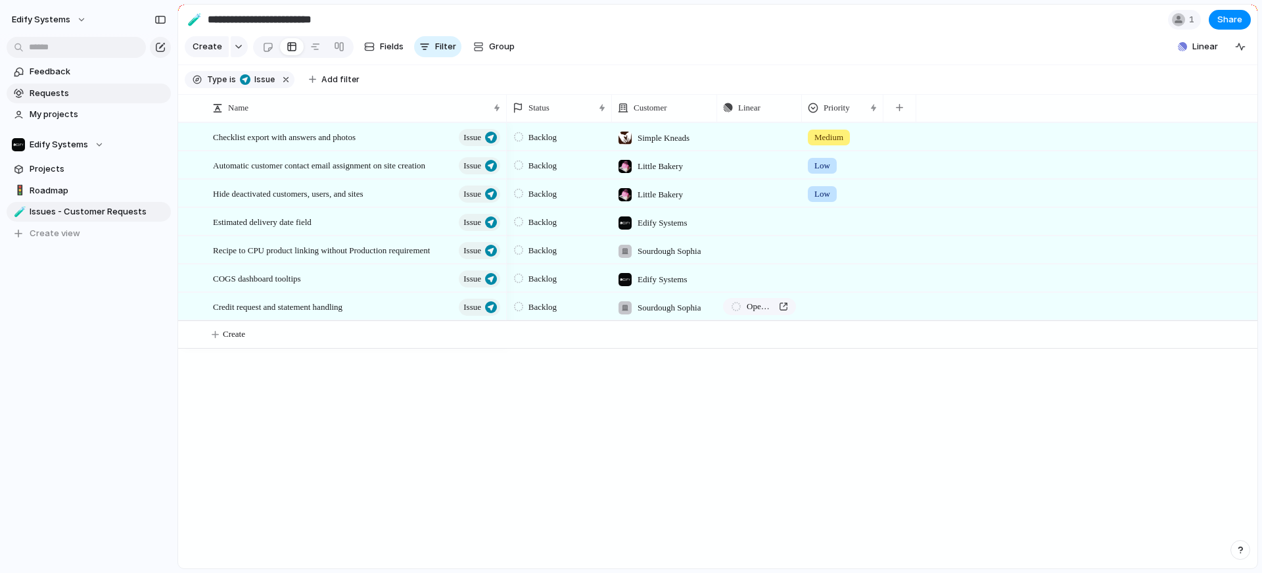
click at [83, 90] on span "Requests" at bounding box center [98, 93] width 137 height 13
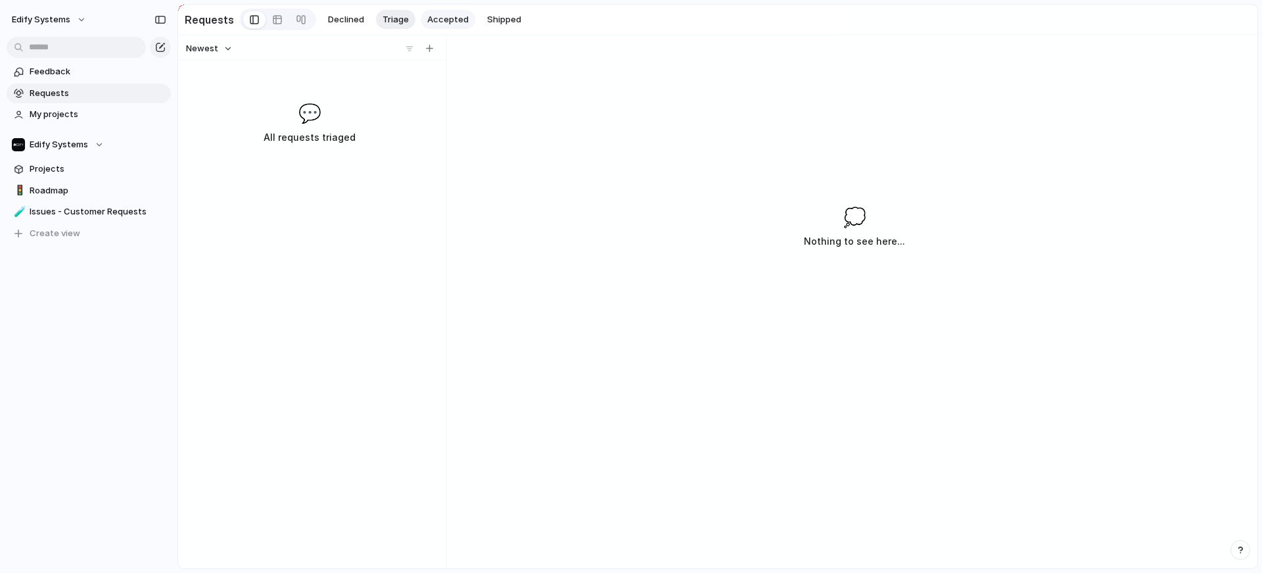
click at [444, 10] on div "Declined Triage Accepted Shipped" at bounding box center [424, 20] width 206 height 20
click at [438, 14] on span "Accepted" at bounding box center [447, 19] width 41 height 13
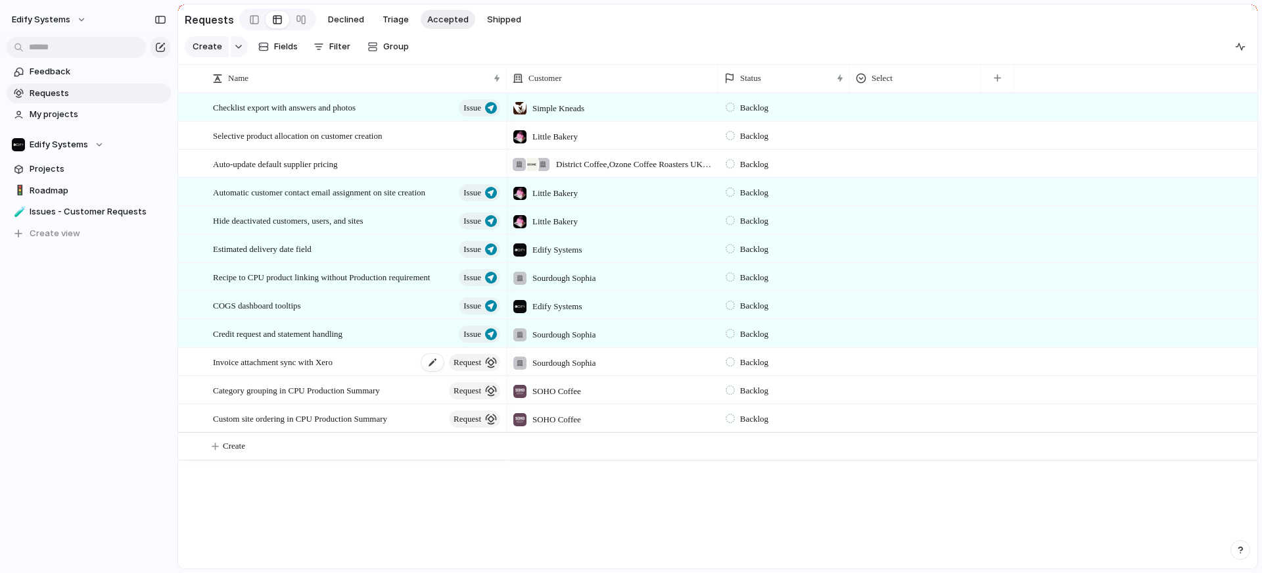
click at [465, 368] on span "request" at bounding box center [468, 362] width 28 height 18
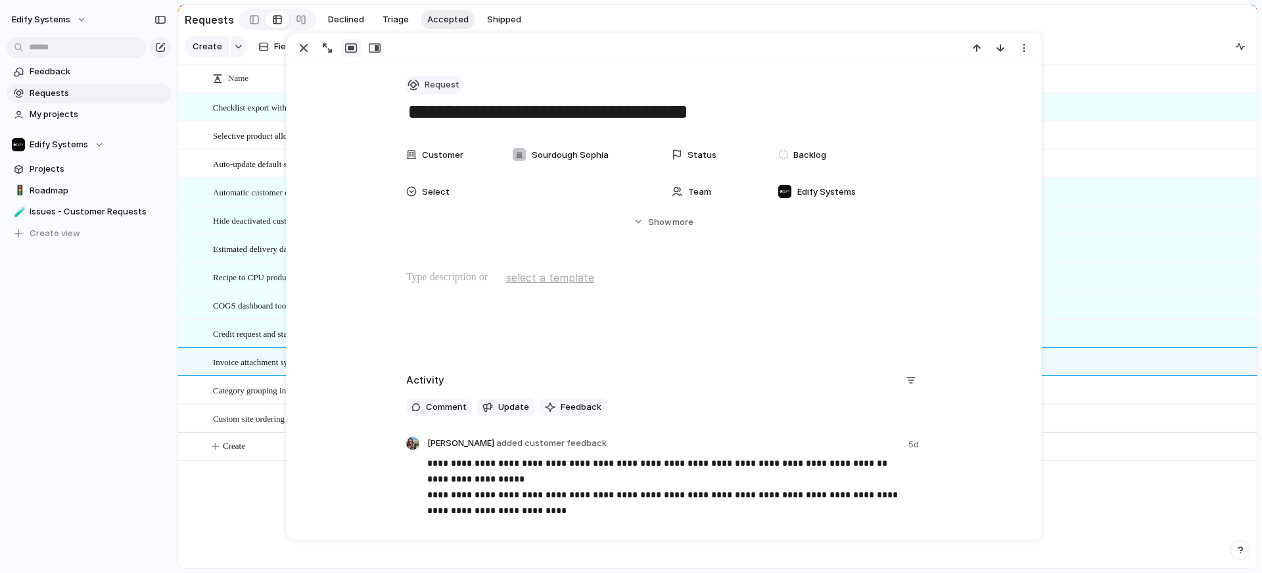
click at [425, 82] on span "Request" at bounding box center [442, 84] width 35 height 13
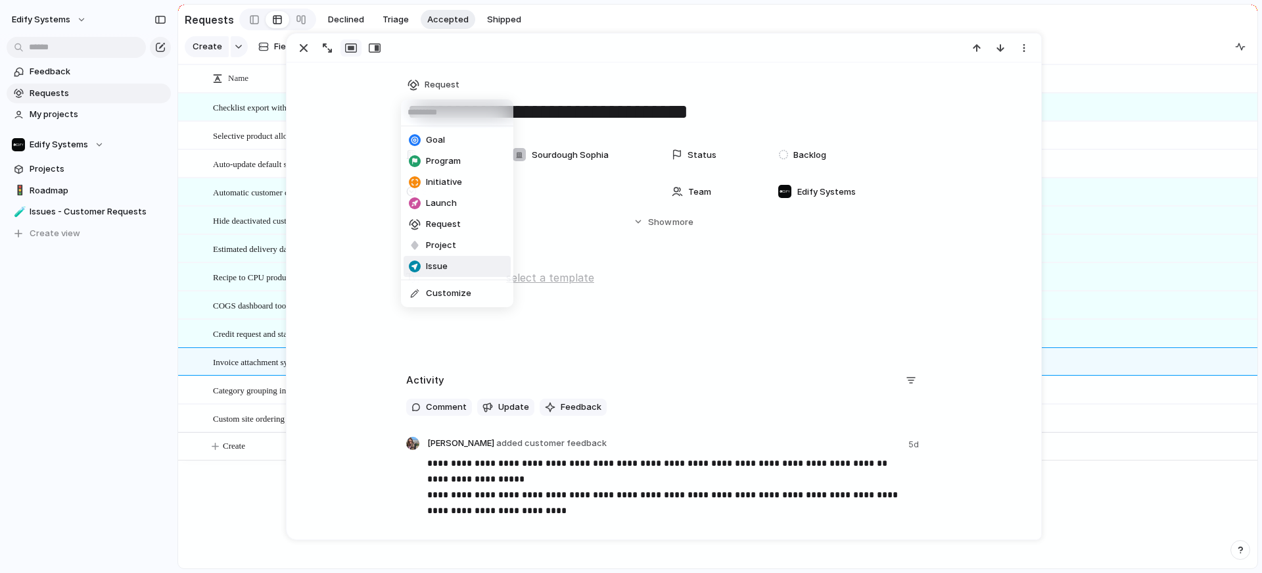
click at [448, 270] on li "Issue" at bounding box center [457, 266] width 107 height 21
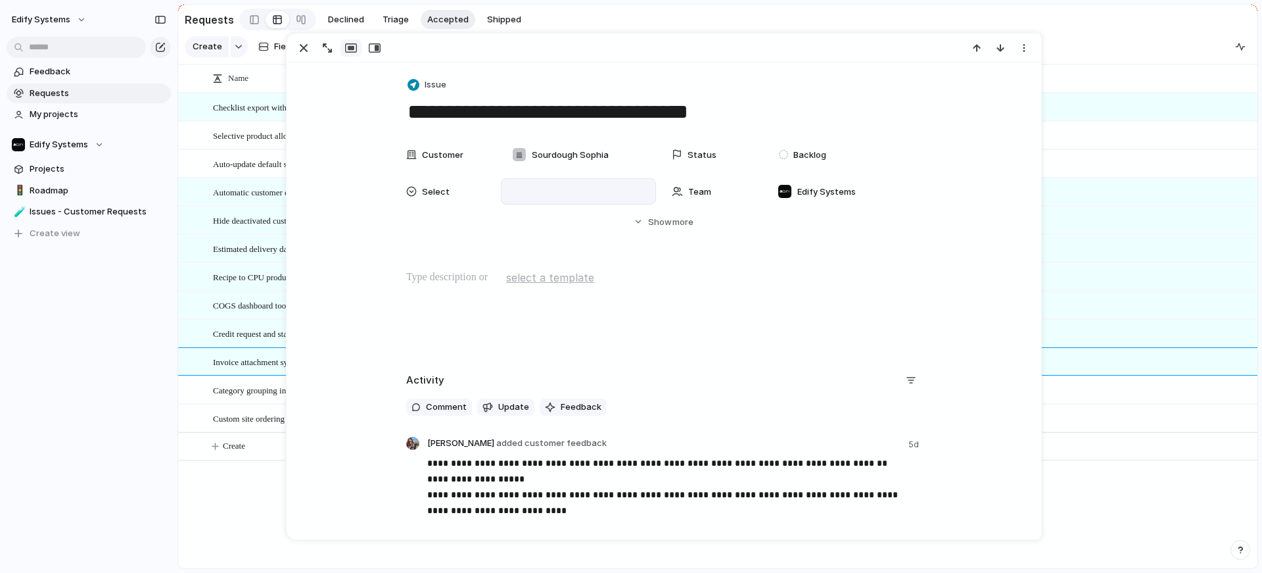
click at [564, 189] on div at bounding box center [578, 191] width 143 height 14
click at [600, 179] on div "Type to add a value" at bounding box center [631, 286] width 1262 height 573
click at [643, 222] on button "Hide Show more" at bounding box center [663, 222] width 515 height 24
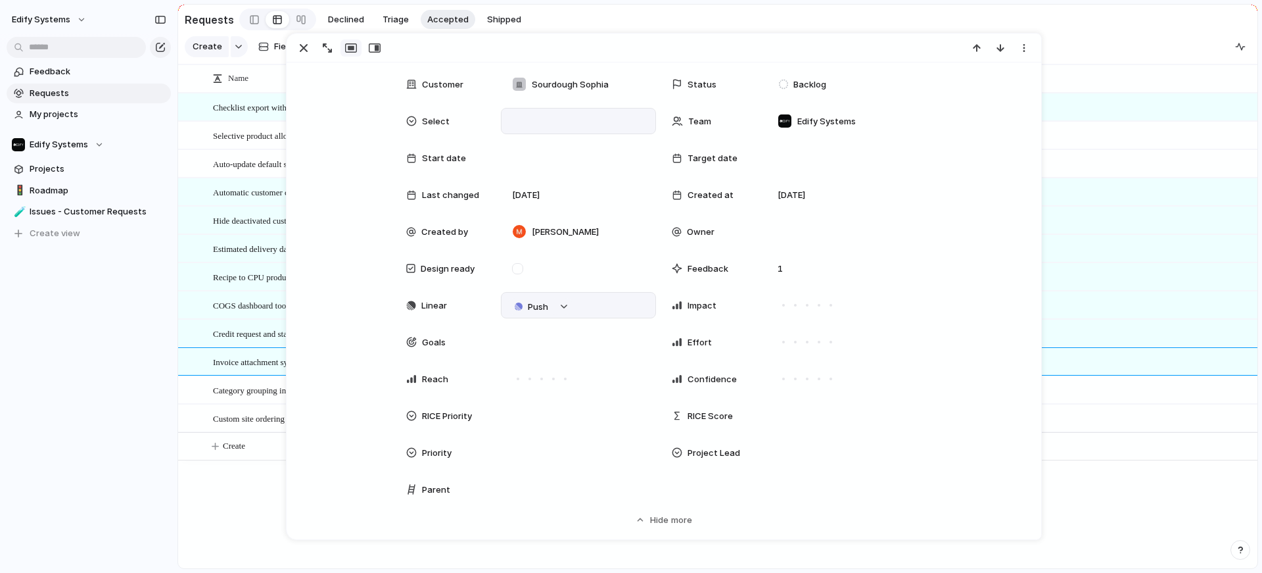
scroll to position [98, 0]
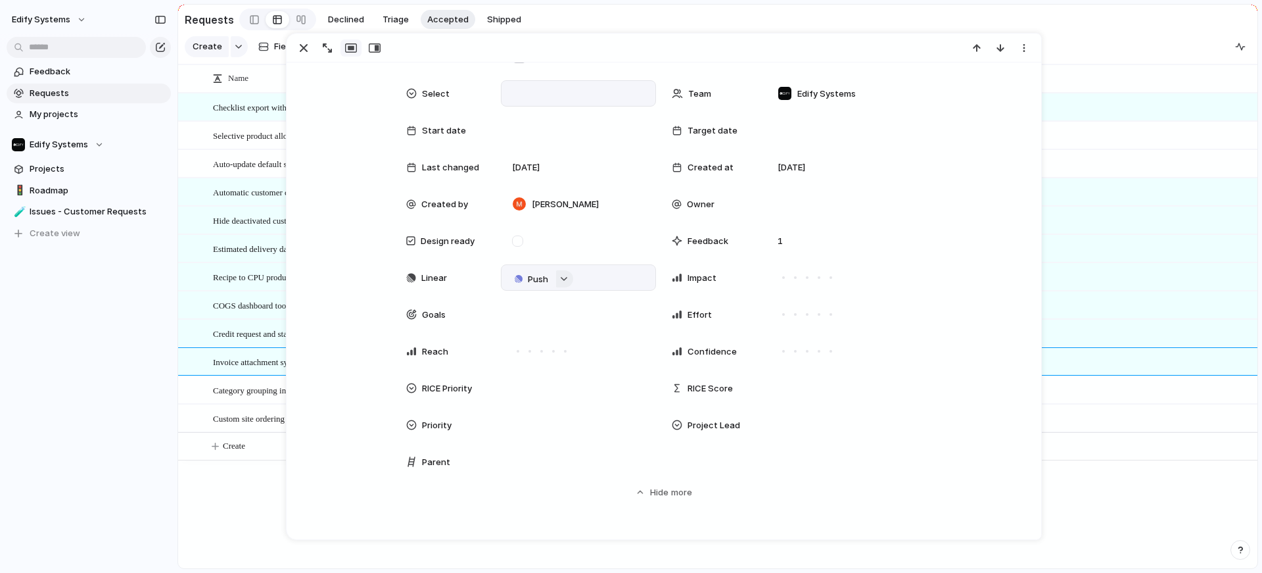
click at [559, 280] on div "button" at bounding box center [563, 278] width 9 height 5
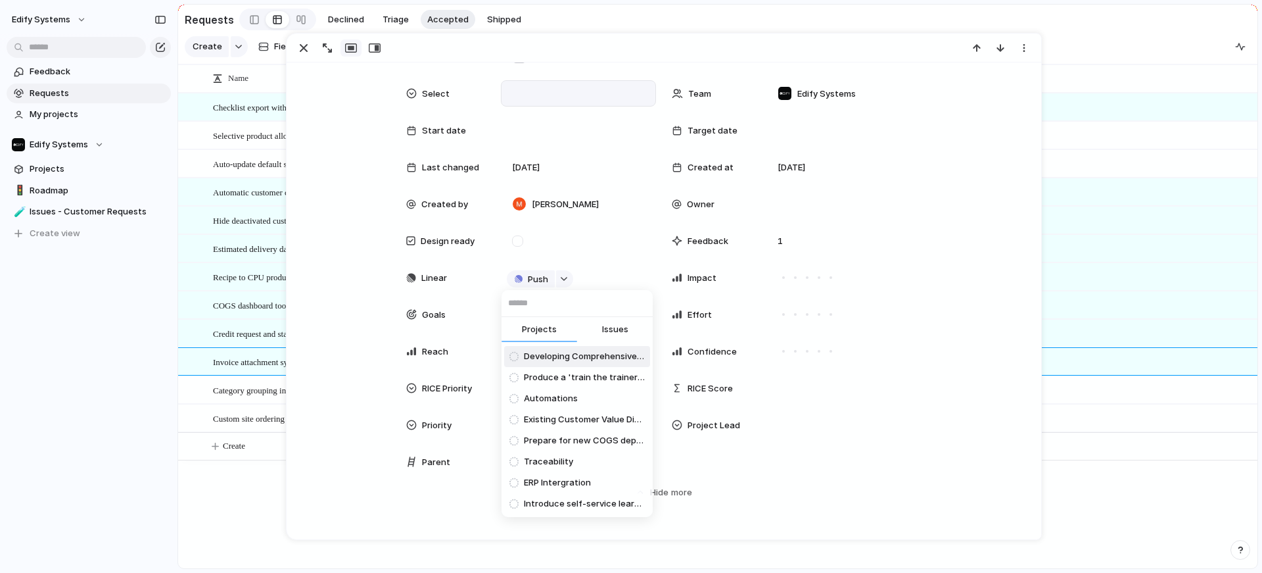
click at [622, 331] on span "Issues" at bounding box center [615, 329] width 26 height 13
click at [544, 297] on input "text" at bounding box center [577, 303] width 151 height 26
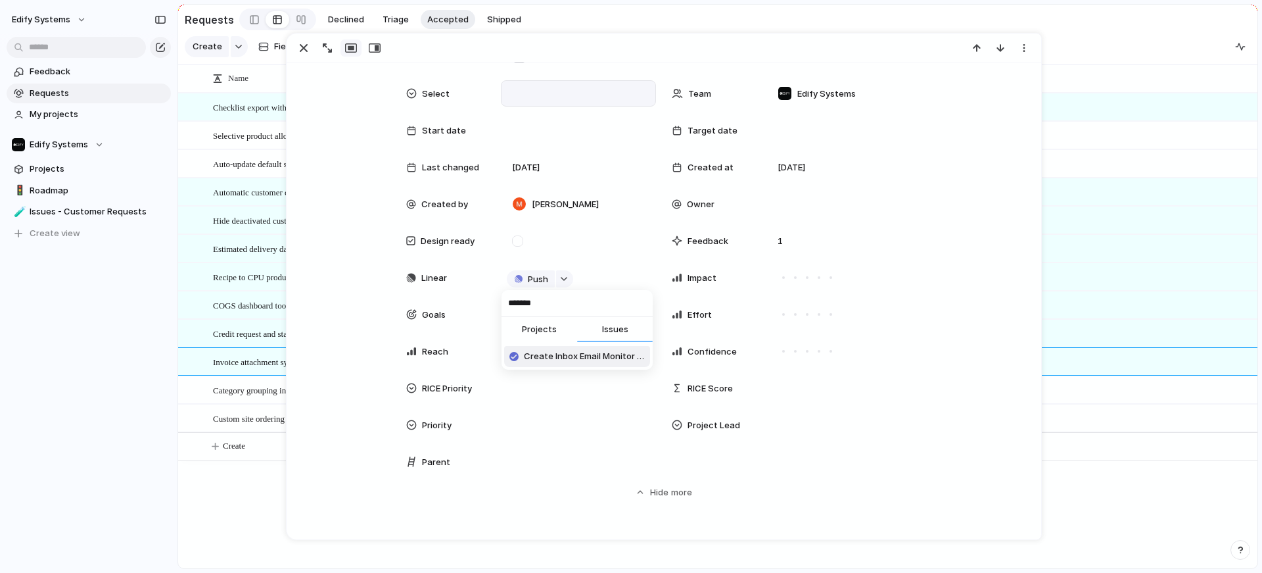
click at [541, 304] on input "*******" at bounding box center [577, 303] width 151 height 26
type input "**********"
click at [582, 360] on span "Attach invoice to the uploaded XERO posting" at bounding box center [584, 356] width 121 height 13
click at [302, 48] on div "button" at bounding box center [304, 48] width 16 height 16
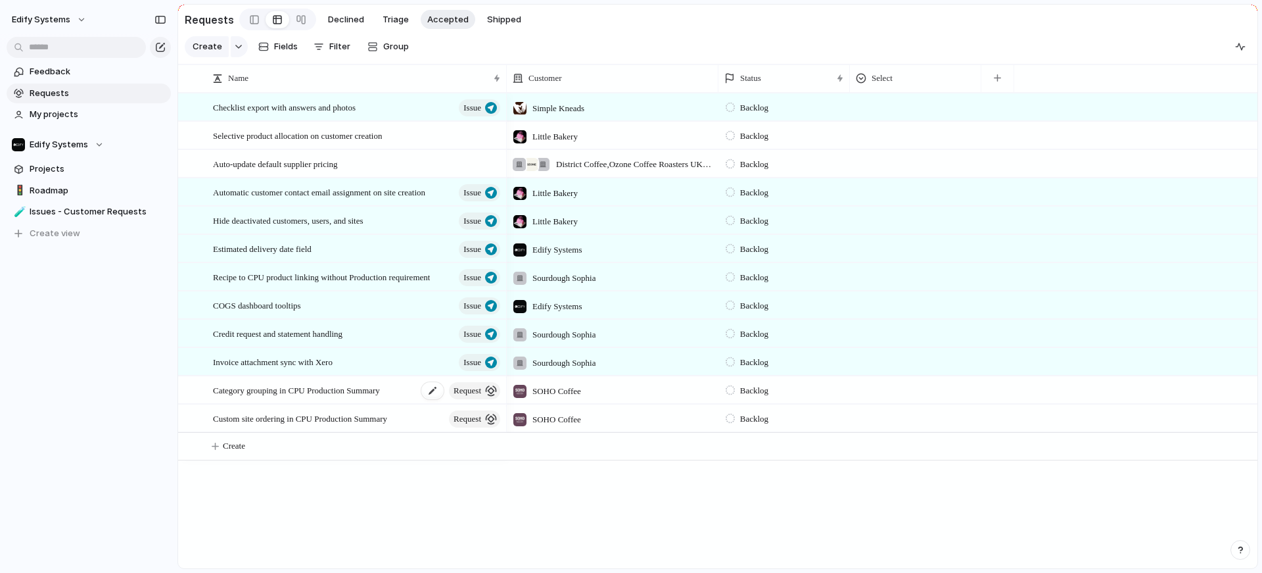
click at [350, 394] on span "Category grouping in CPU Production Summary" at bounding box center [296, 389] width 167 height 15
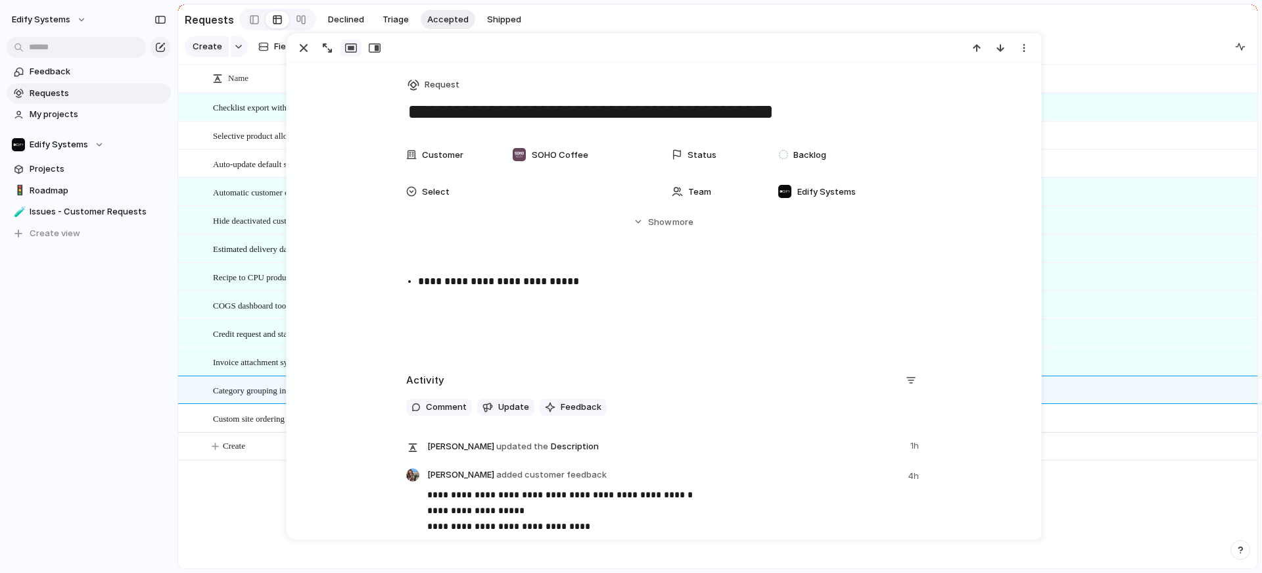
click at [246, 487] on div "Checklist export with answers and photos Issue Selective product allocation on …" at bounding box center [717, 330] width 1079 height 475
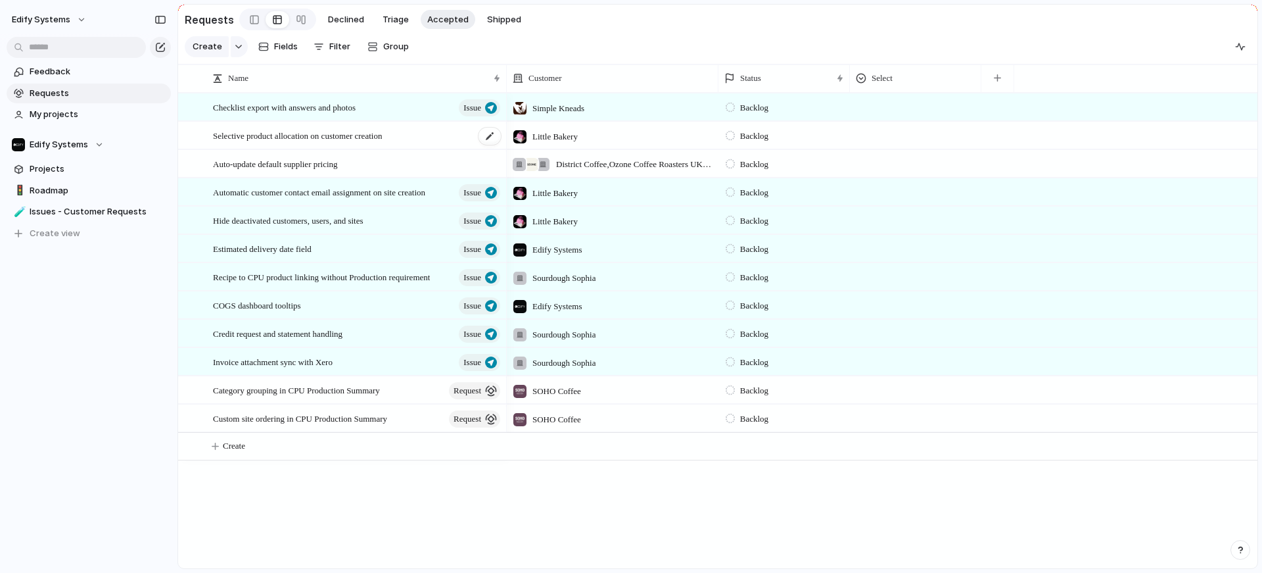
click at [423, 143] on div "Selective product allocation on customer creation" at bounding box center [357, 135] width 289 height 27
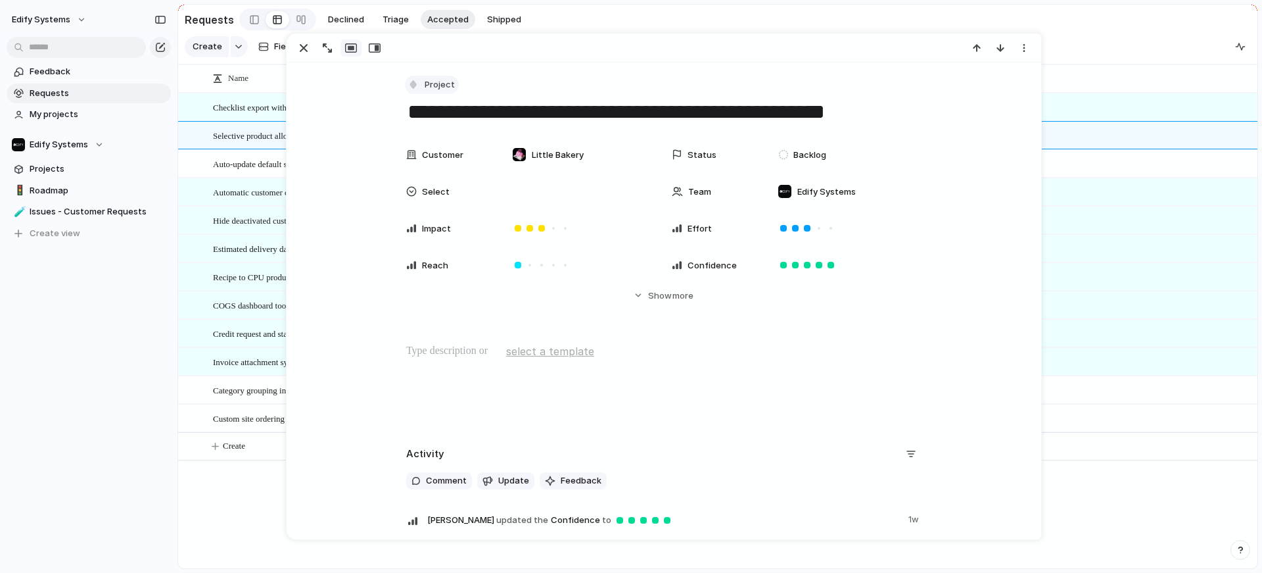
click at [429, 83] on span "Project" at bounding box center [440, 84] width 30 height 13
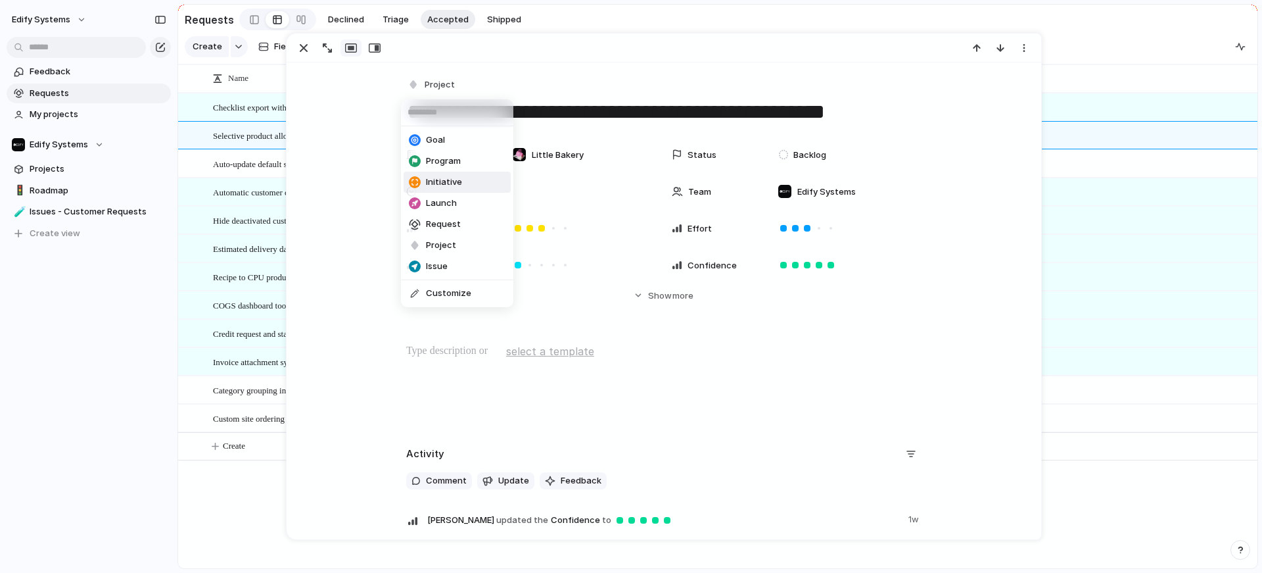
click at [301, 44] on div "Goal Program Initiative Launch Request Project Issue Customize" at bounding box center [631, 286] width 1262 height 573
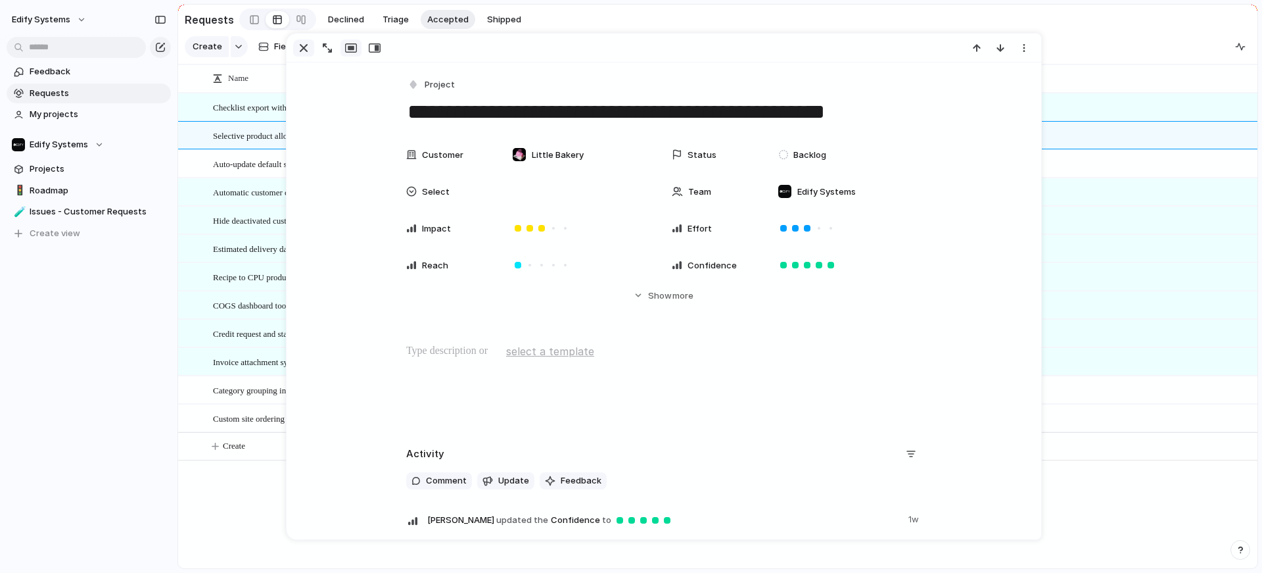
click at [302, 47] on div "button" at bounding box center [304, 48] width 16 height 16
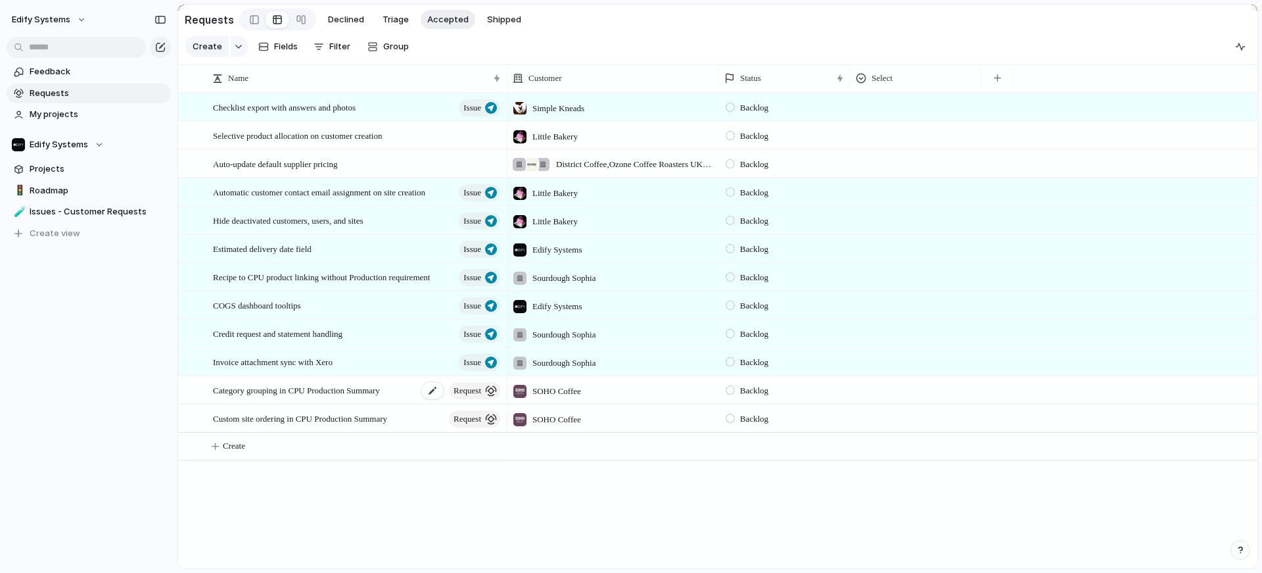
click at [457, 400] on span "request" at bounding box center [468, 390] width 28 height 18
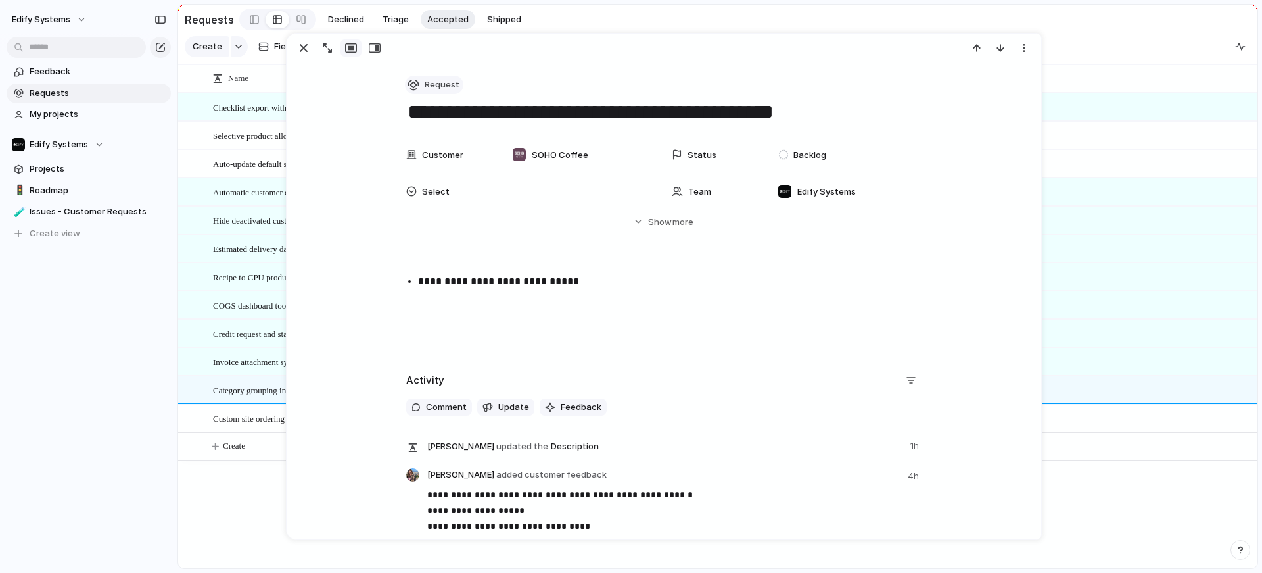
click at [438, 84] on span "Request" at bounding box center [442, 84] width 35 height 13
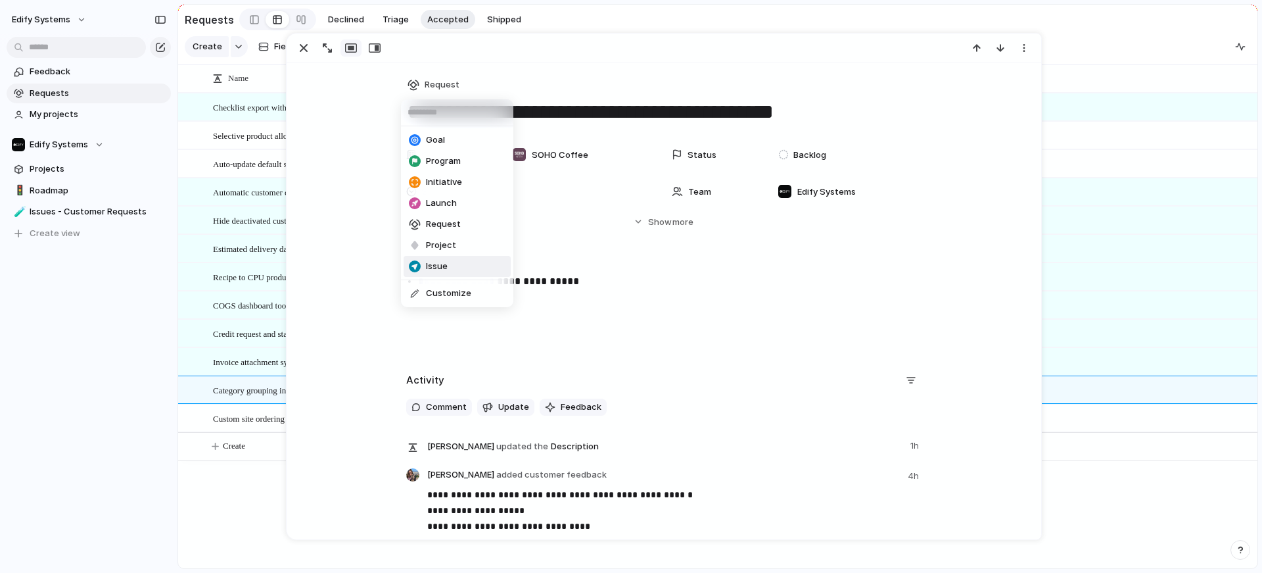
click at [435, 257] on li "Issue" at bounding box center [457, 266] width 107 height 21
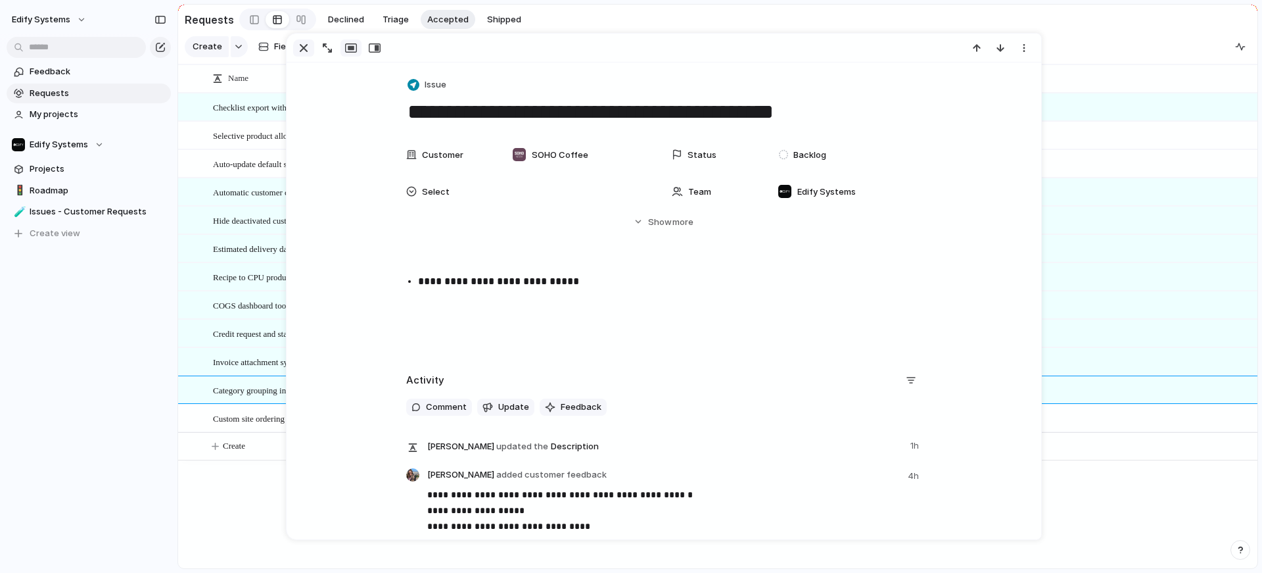
click at [302, 40] on div "button" at bounding box center [304, 48] width 16 height 16
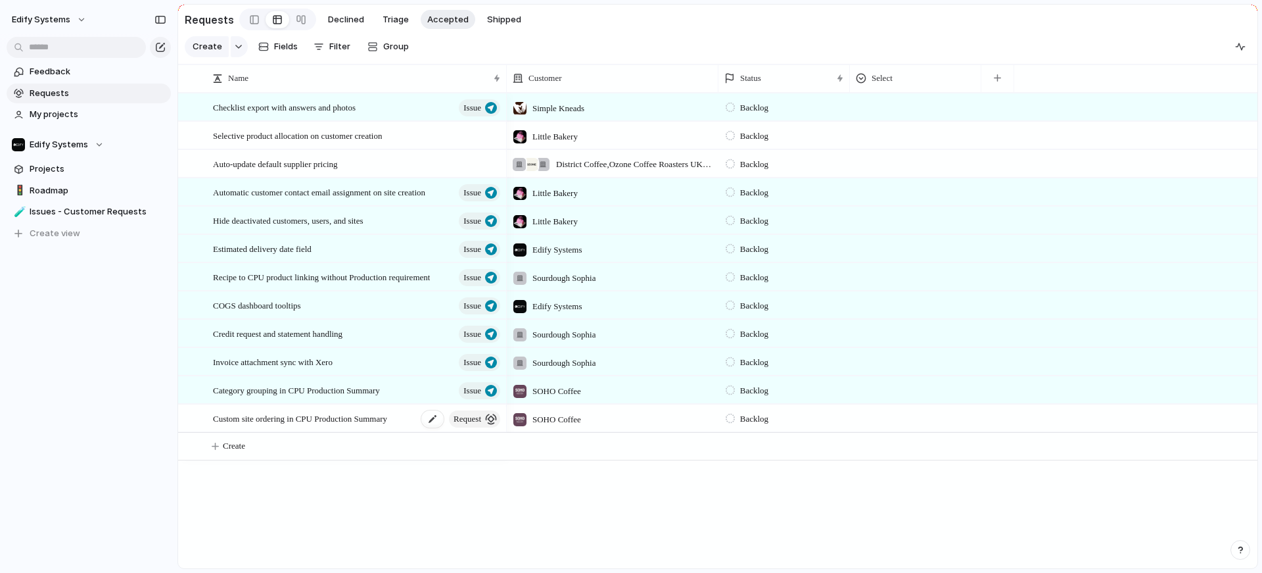
click at [471, 425] on span "request" at bounding box center [468, 419] width 28 height 18
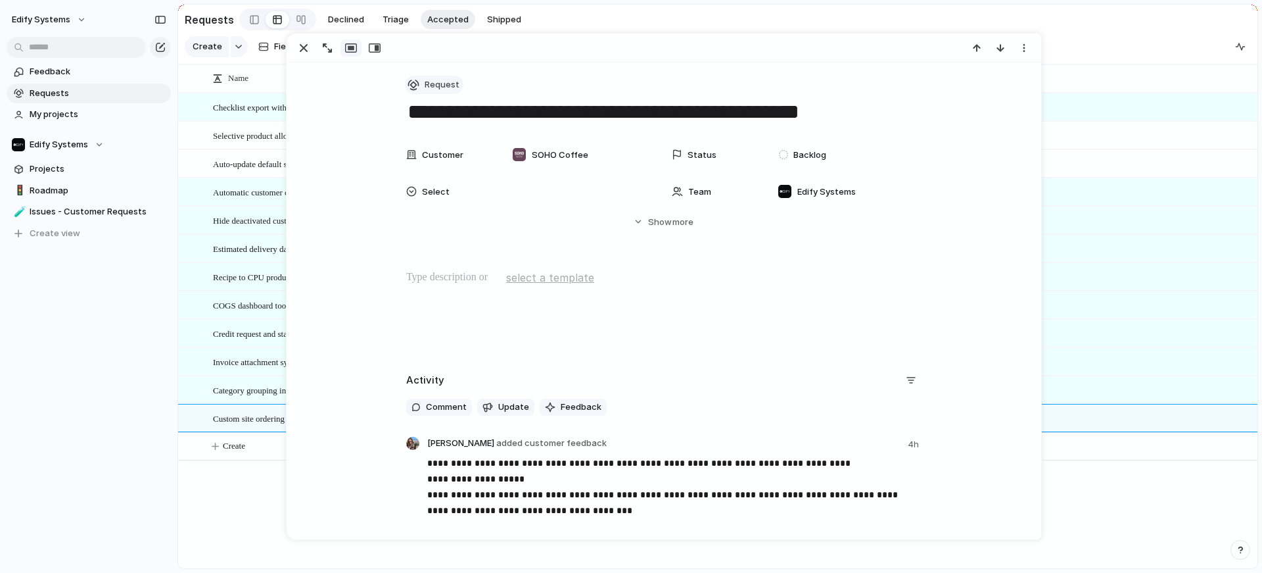
click at [425, 89] on span "Request" at bounding box center [442, 84] width 35 height 13
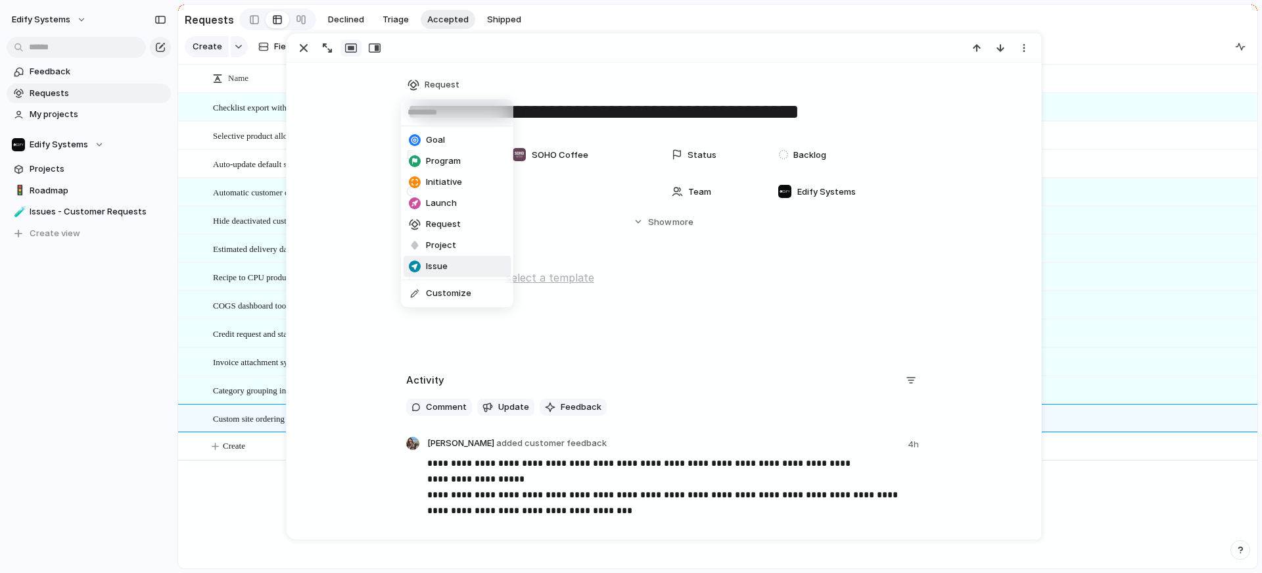
click at [444, 272] on li "Issue" at bounding box center [457, 266] width 107 height 21
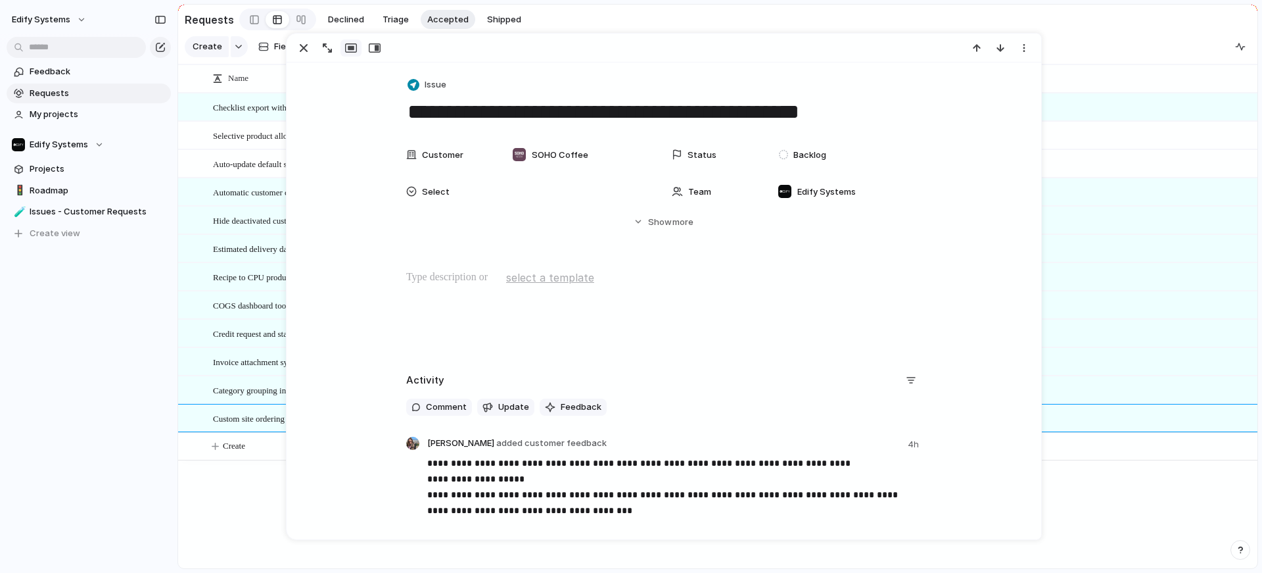
click at [242, 515] on div "Checklist export with answers and photos Issue Selective product allocation on …" at bounding box center [717, 330] width 1079 height 475
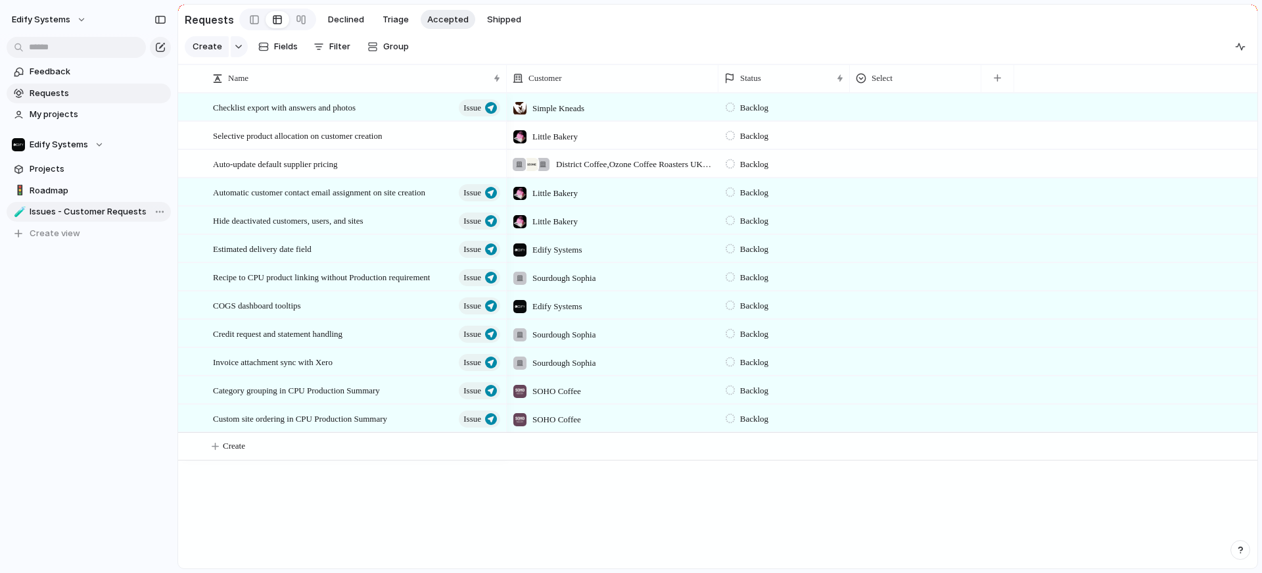
click at [57, 210] on span "Issues - Customer Requests" at bounding box center [98, 211] width 137 height 13
